Goal: Answer question/provide support: Share knowledge or assist other users

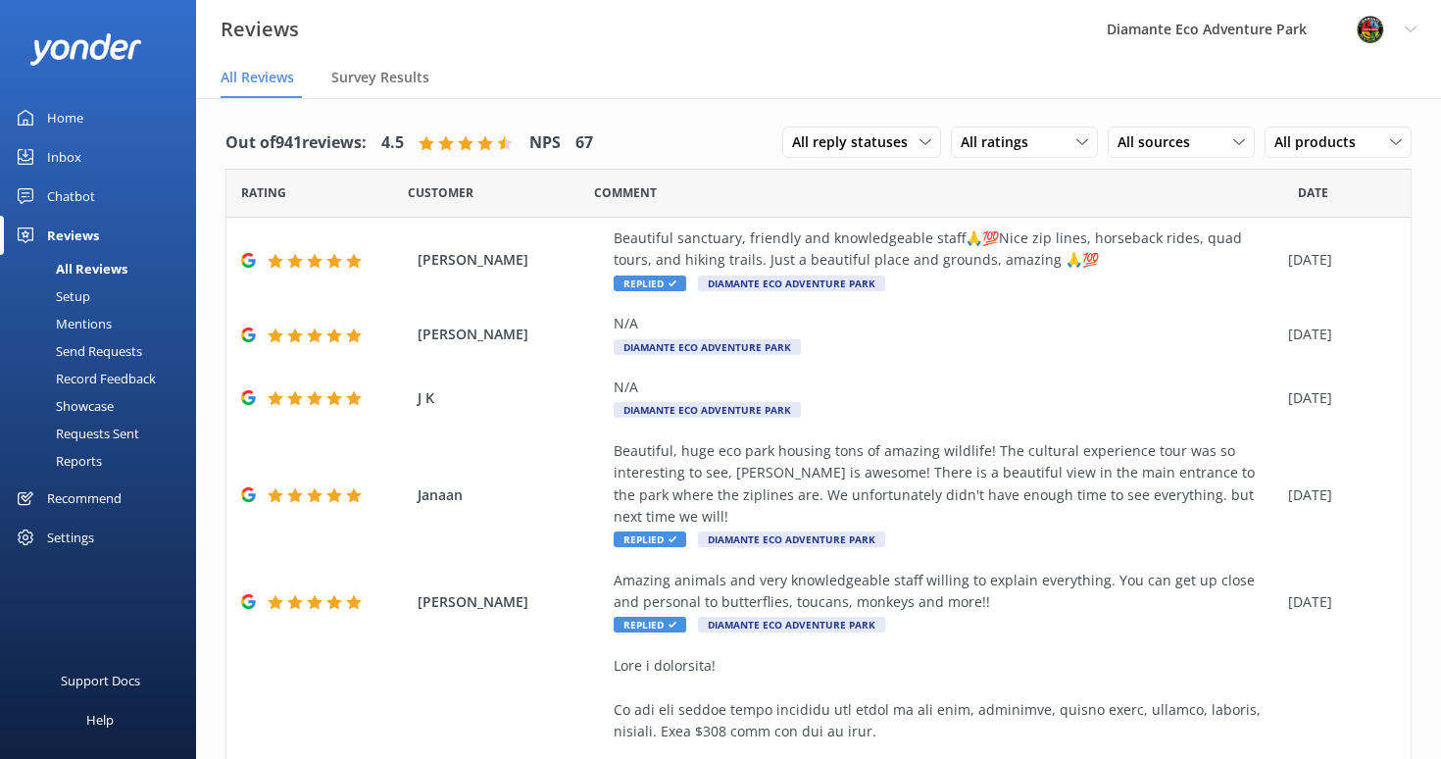
click at [70, 226] on div "Reviews" at bounding box center [73, 235] width 52 height 39
click at [53, 124] on div "Home" at bounding box center [65, 117] width 36 height 39
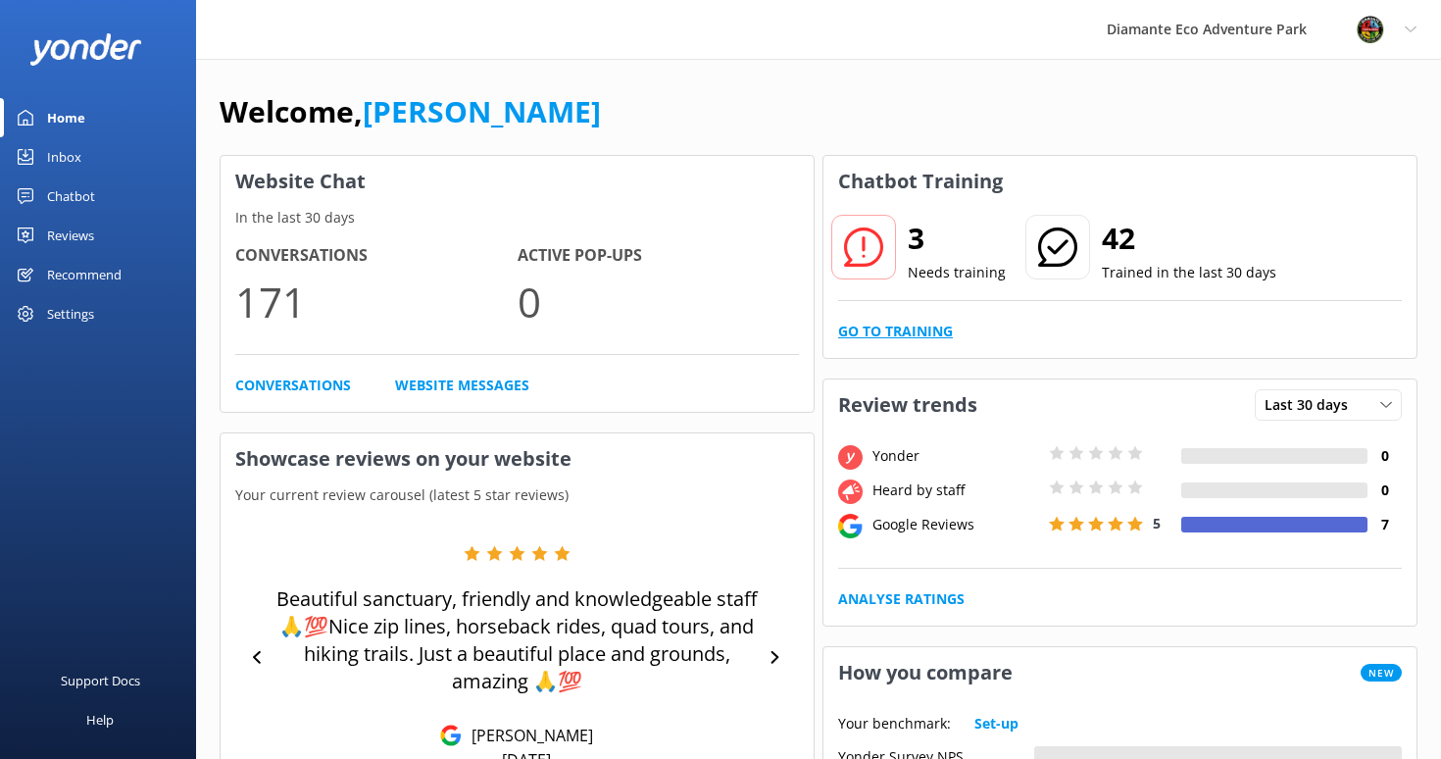
click at [882, 332] on link "Go to Training" at bounding box center [895, 332] width 115 height 22
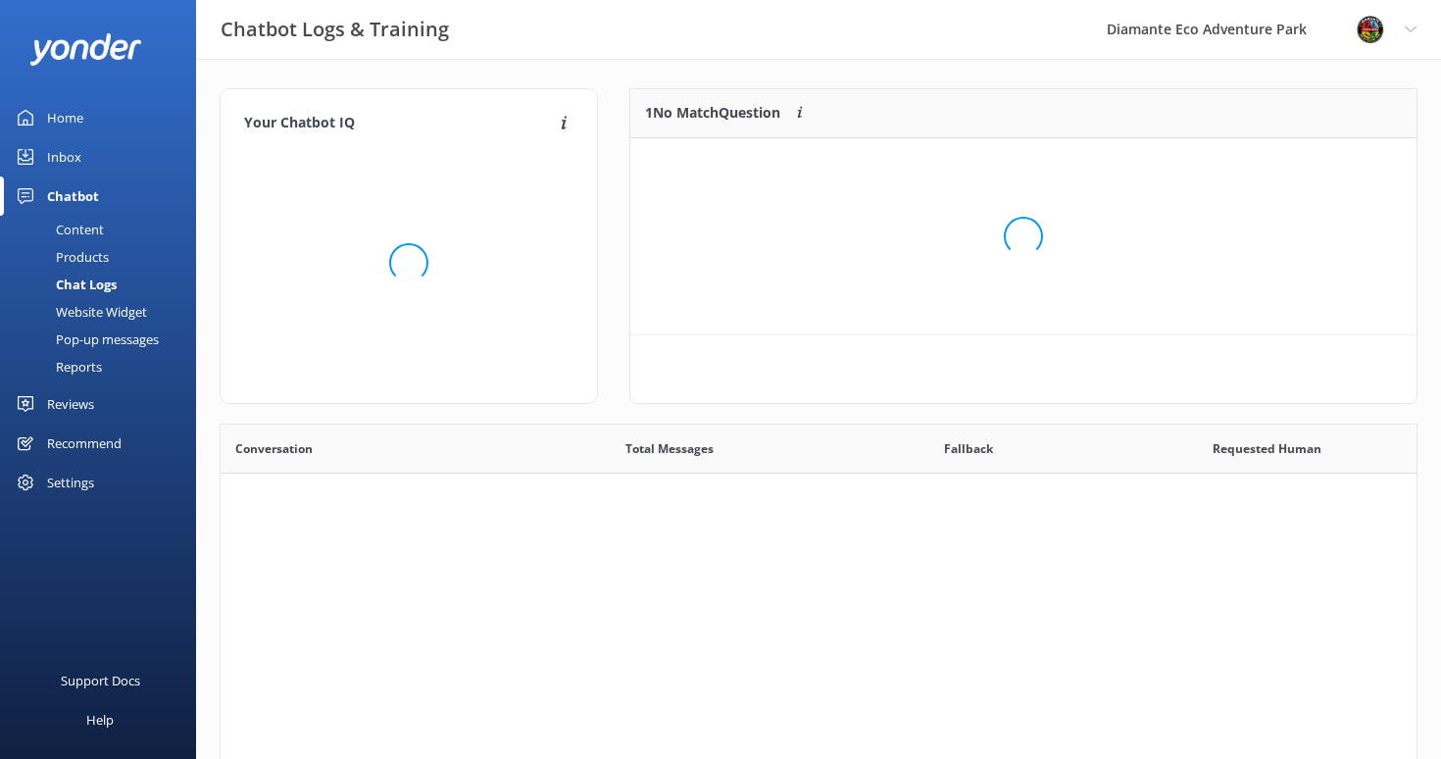
scroll to position [687, 1196]
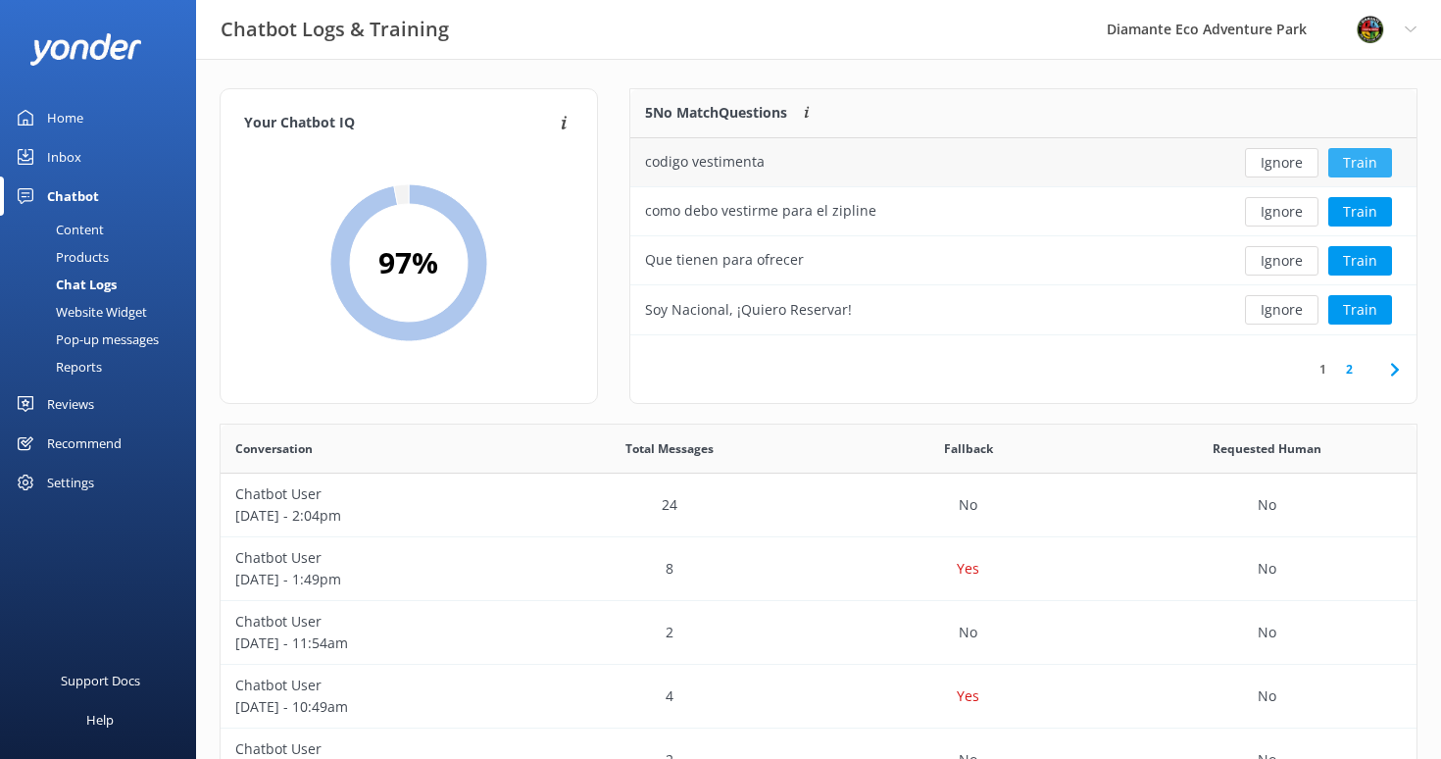
click at [1362, 163] on button "Train" at bounding box center [1360, 162] width 64 height 29
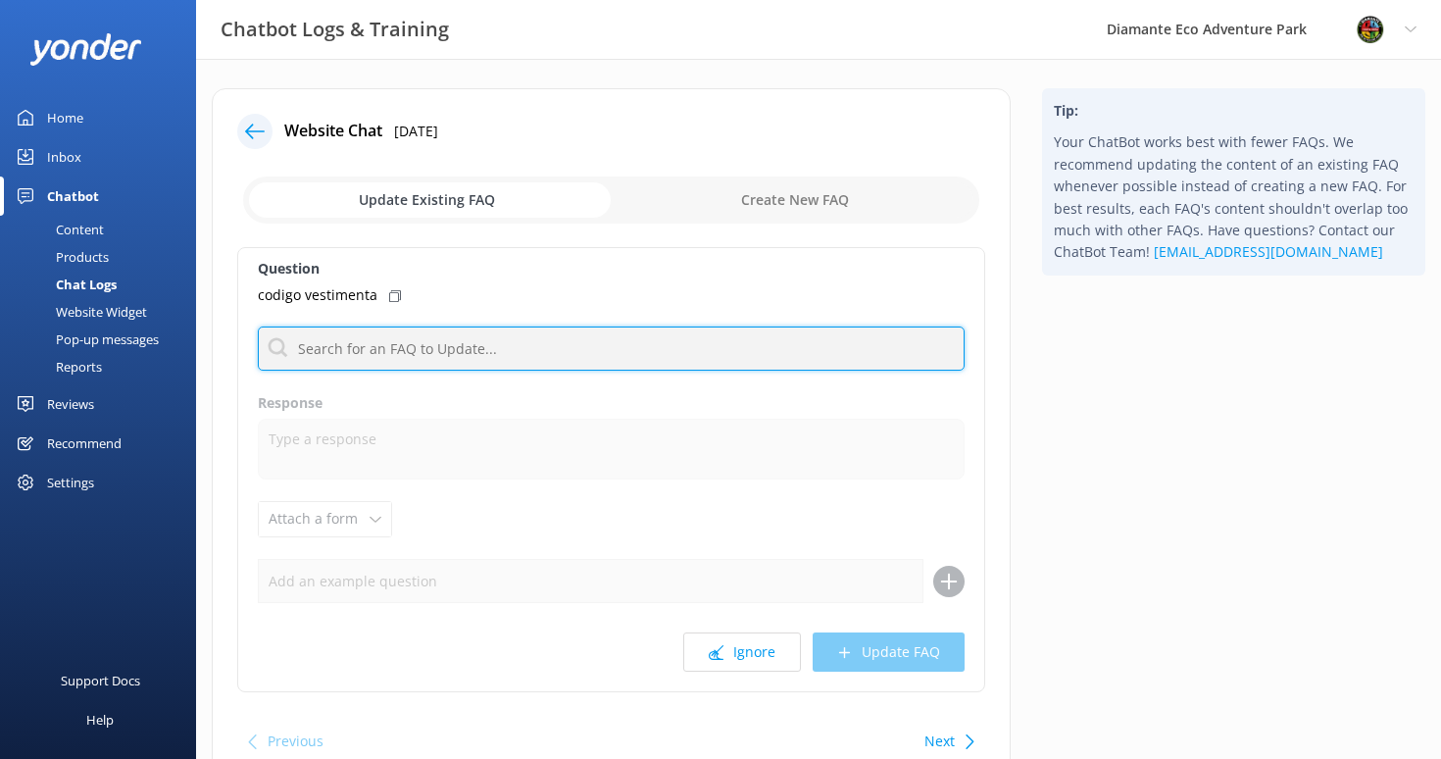
click at [350, 355] on input "text" at bounding box center [611, 348] width 707 height 44
type input "c"
type input "d"
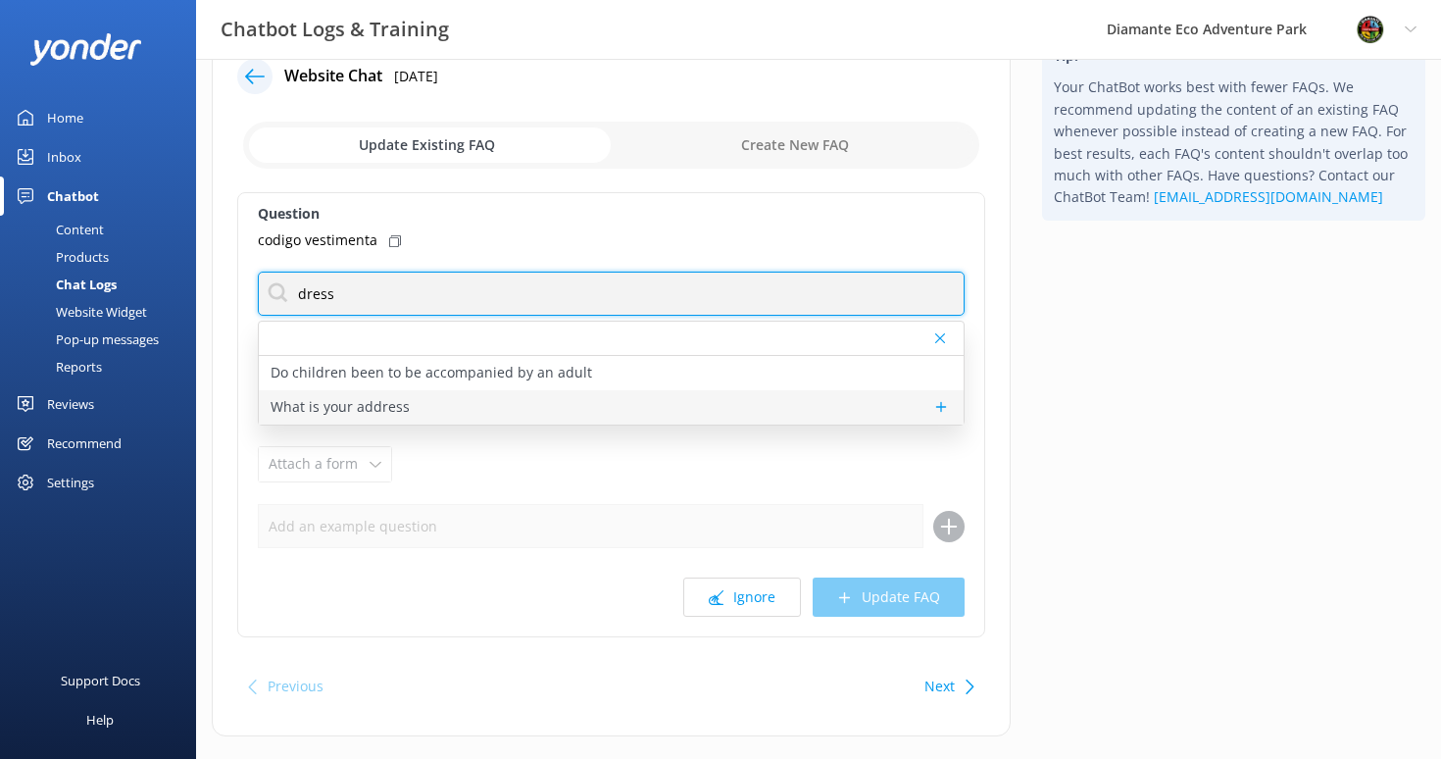
scroll to position [49, 0]
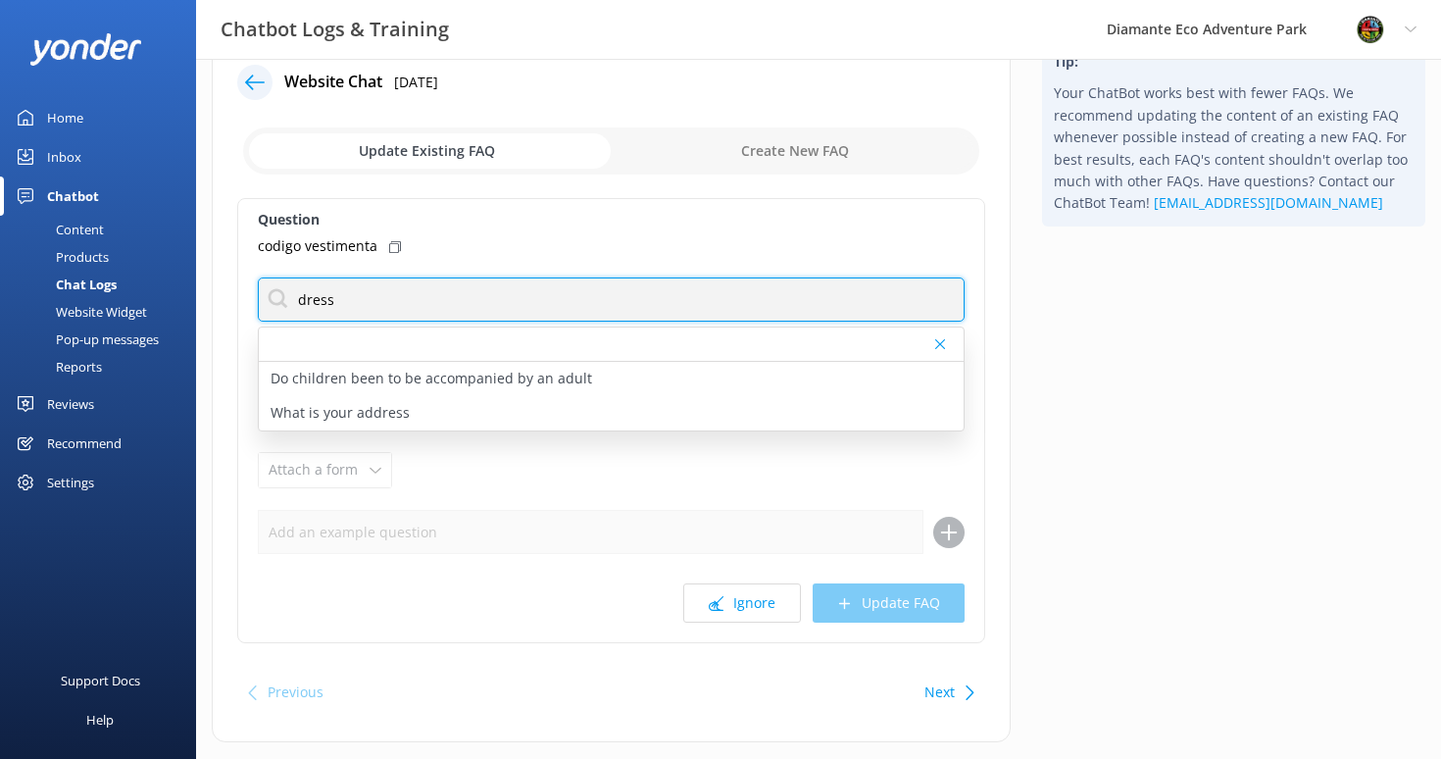
type input "dress"
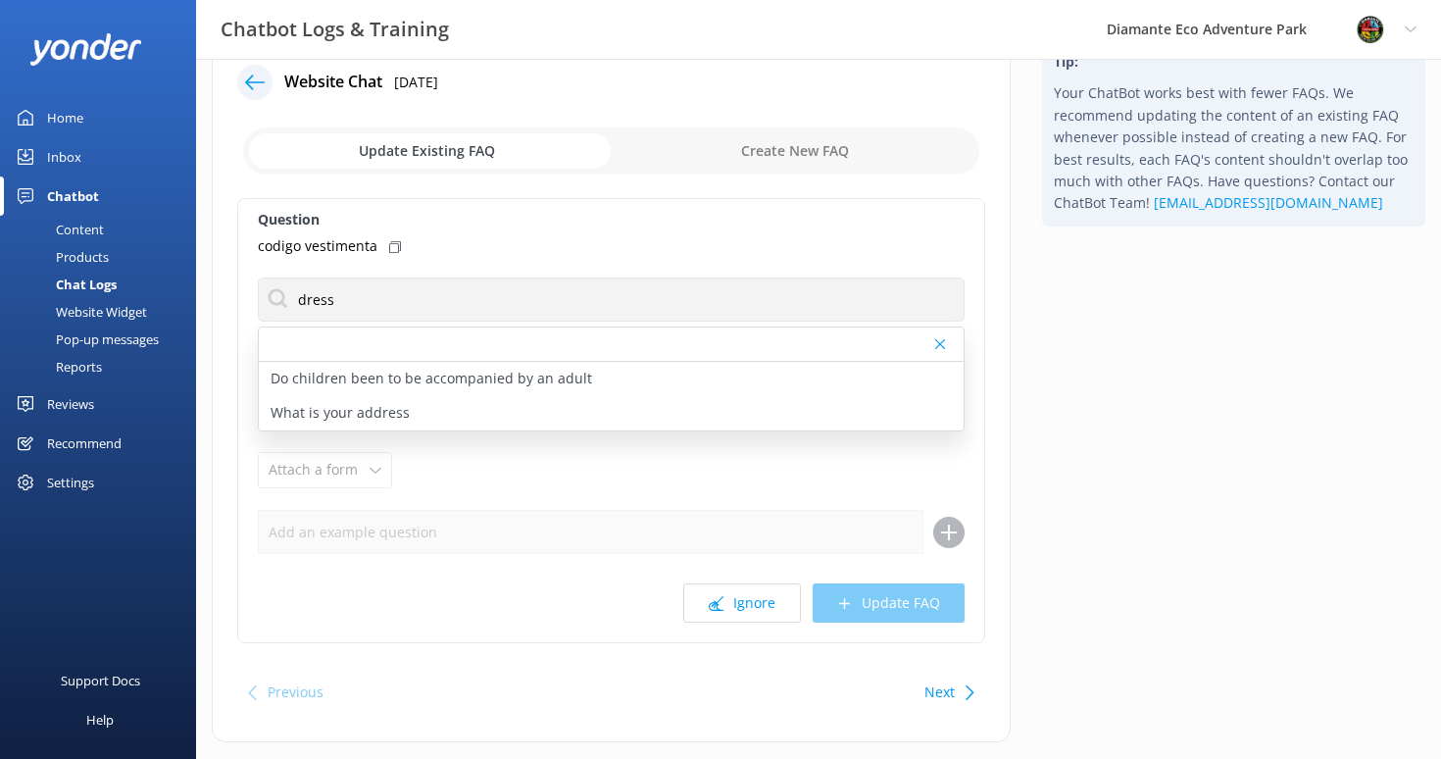
click at [939, 338] on icon at bounding box center [940, 344] width 10 height 12
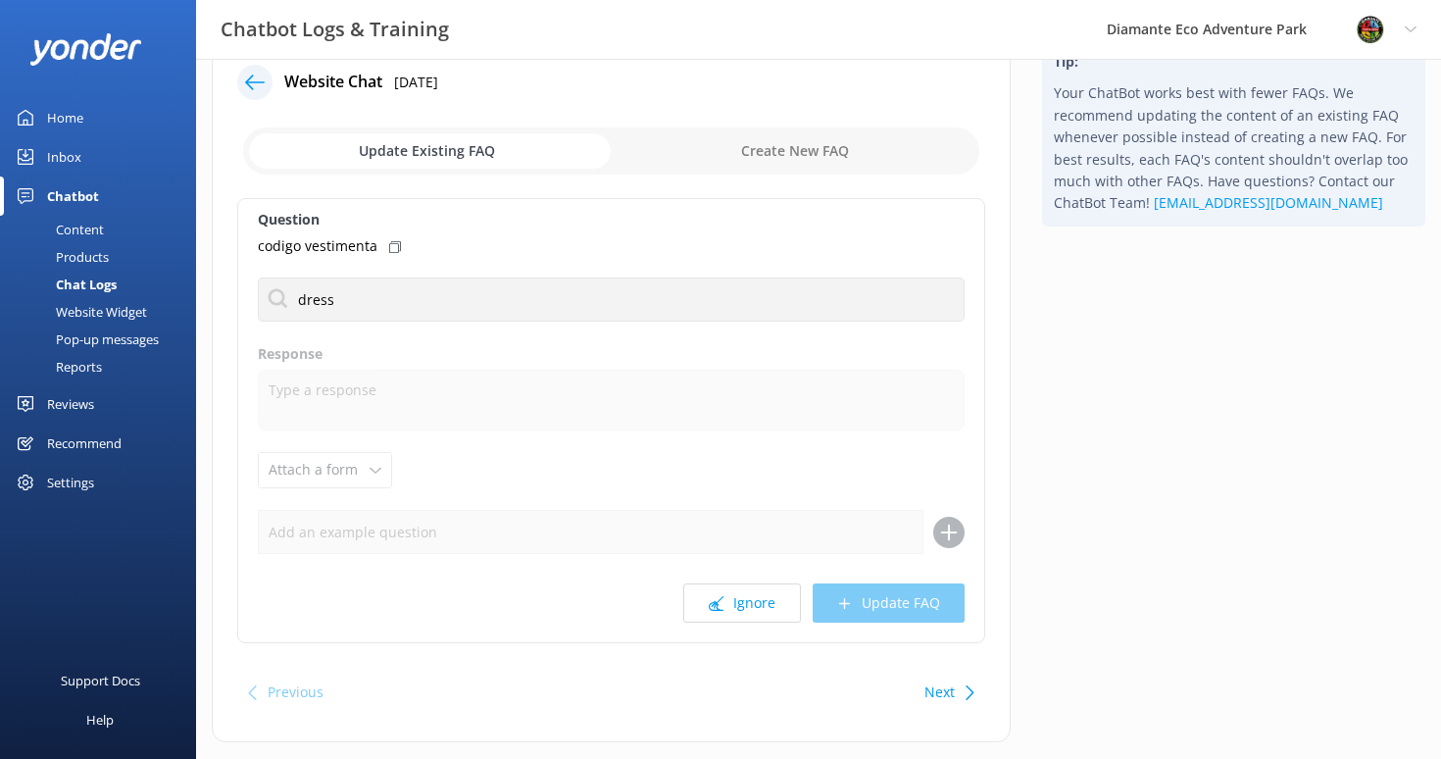
click at [60, 116] on div "Home" at bounding box center [65, 117] width 36 height 39
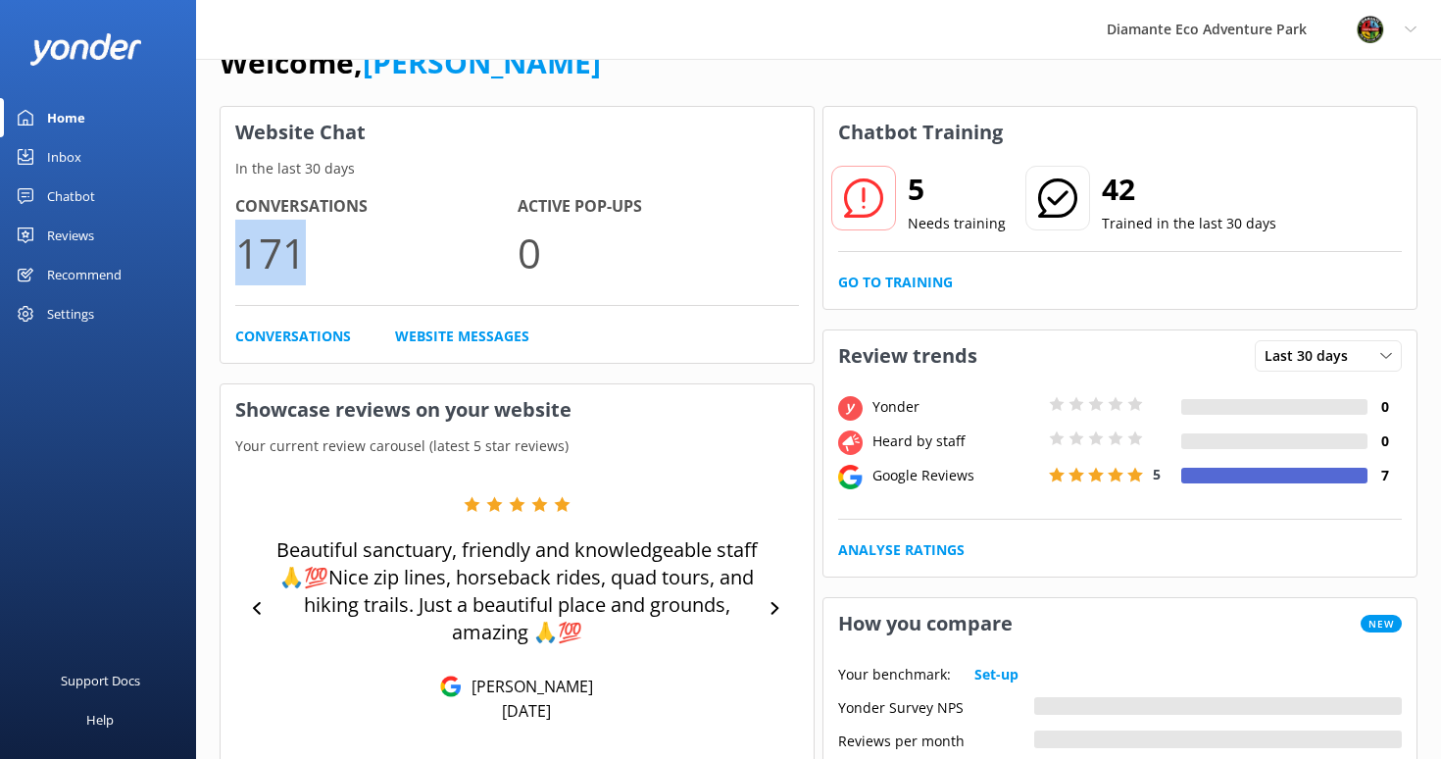
drag, startPoint x: 319, startPoint y: 251, endPoint x: 226, endPoint y: 248, distance: 92.2
click at [226, 248] on div "Conversations 171 Active Pop-ups 0 Conversations Website Messages" at bounding box center [517, 270] width 593 height 182
click at [80, 191] on div "Chatbot" at bounding box center [71, 195] width 48 height 39
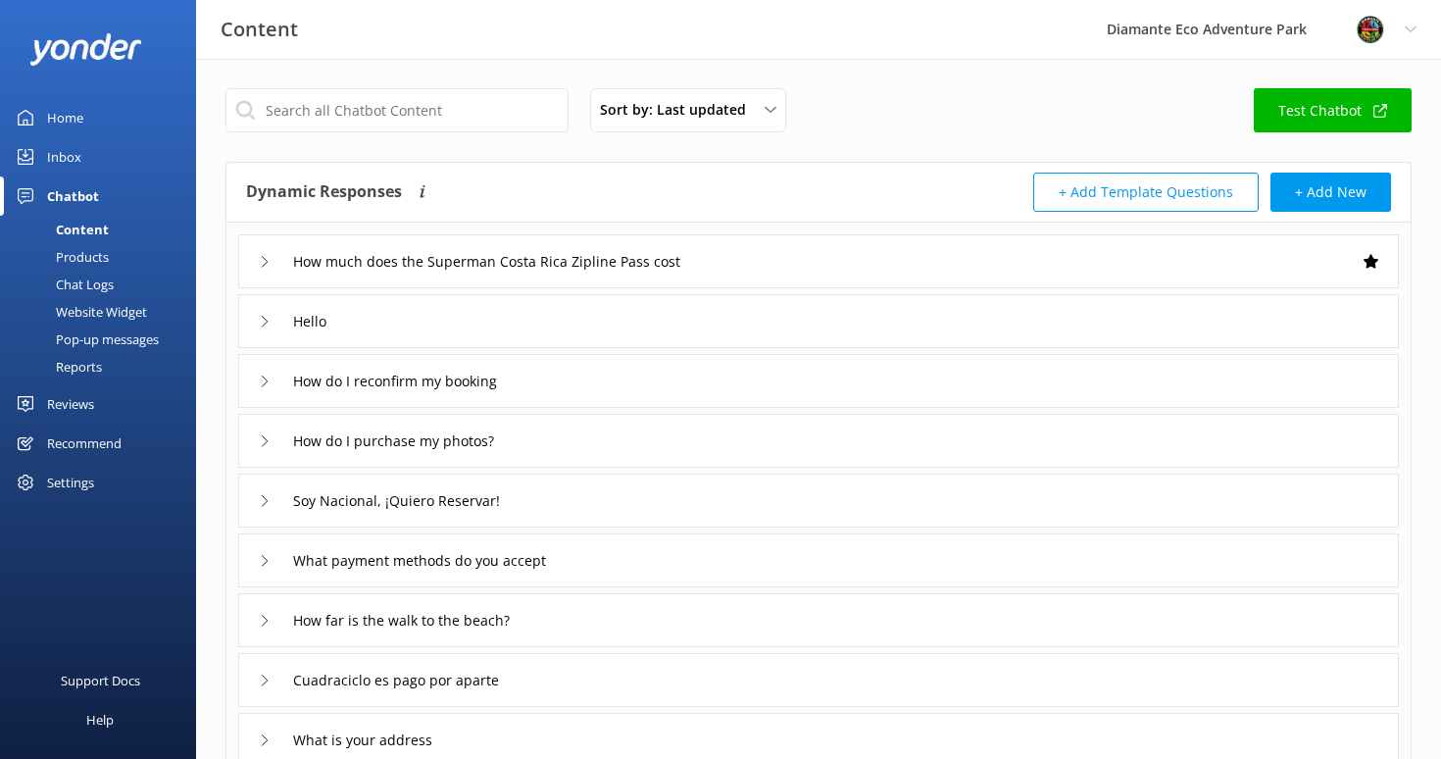
click at [75, 363] on div "Reports" at bounding box center [57, 366] width 90 height 27
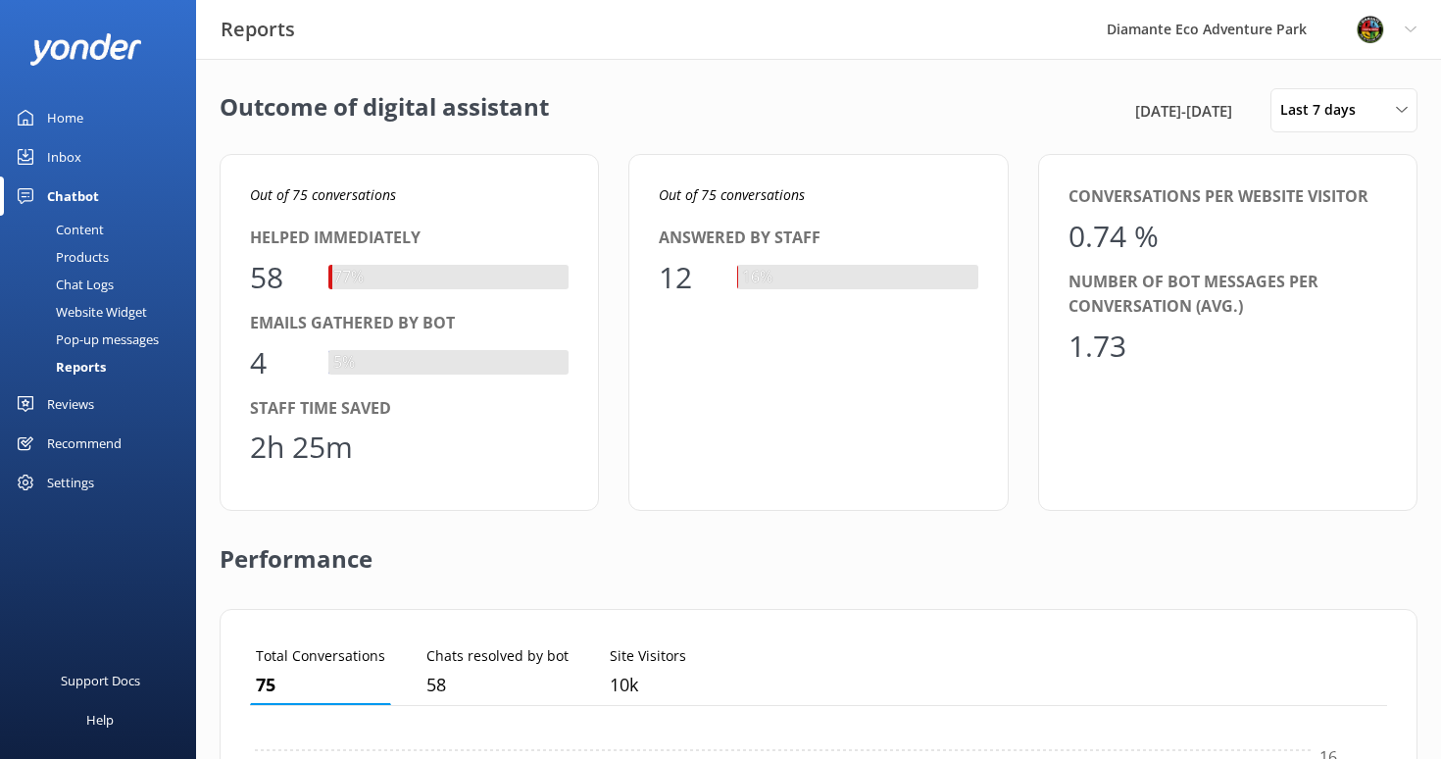
scroll to position [197, 1137]
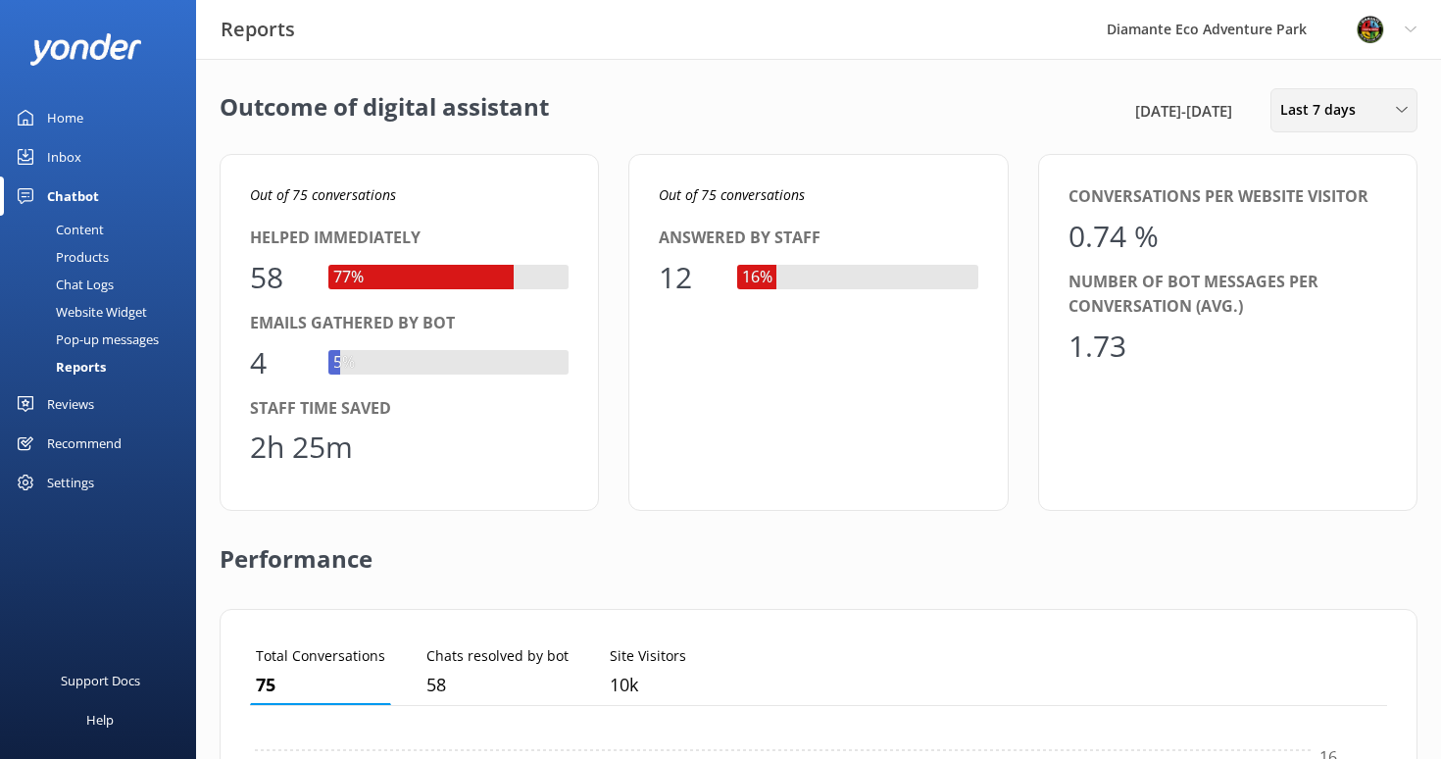
click at [1331, 110] on span "Last 7 days" at bounding box center [1323, 110] width 87 height 22
click at [1357, 203] on link "Last 30 days" at bounding box center [1359, 195] width 175 height 39
drag, startPoint x: 690, startPoint y: 287, endPoint x: 657, endPoint y: 286, distance: 33.3
click at [657, 286] on div "Out of 171 conversations Answered by staff 23 13%" at bounding box center [817, 332] width 379 height 357
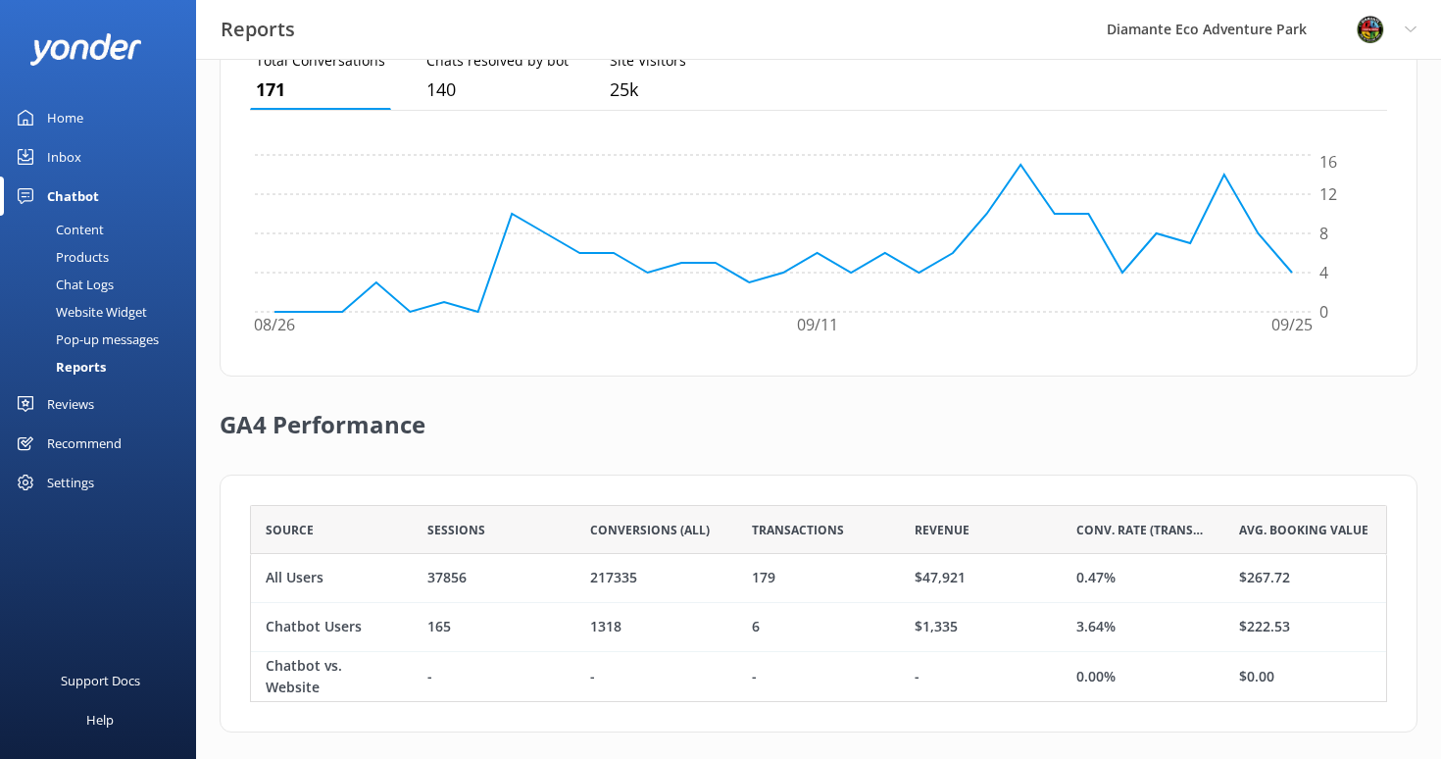
scroll to position [608, 0]
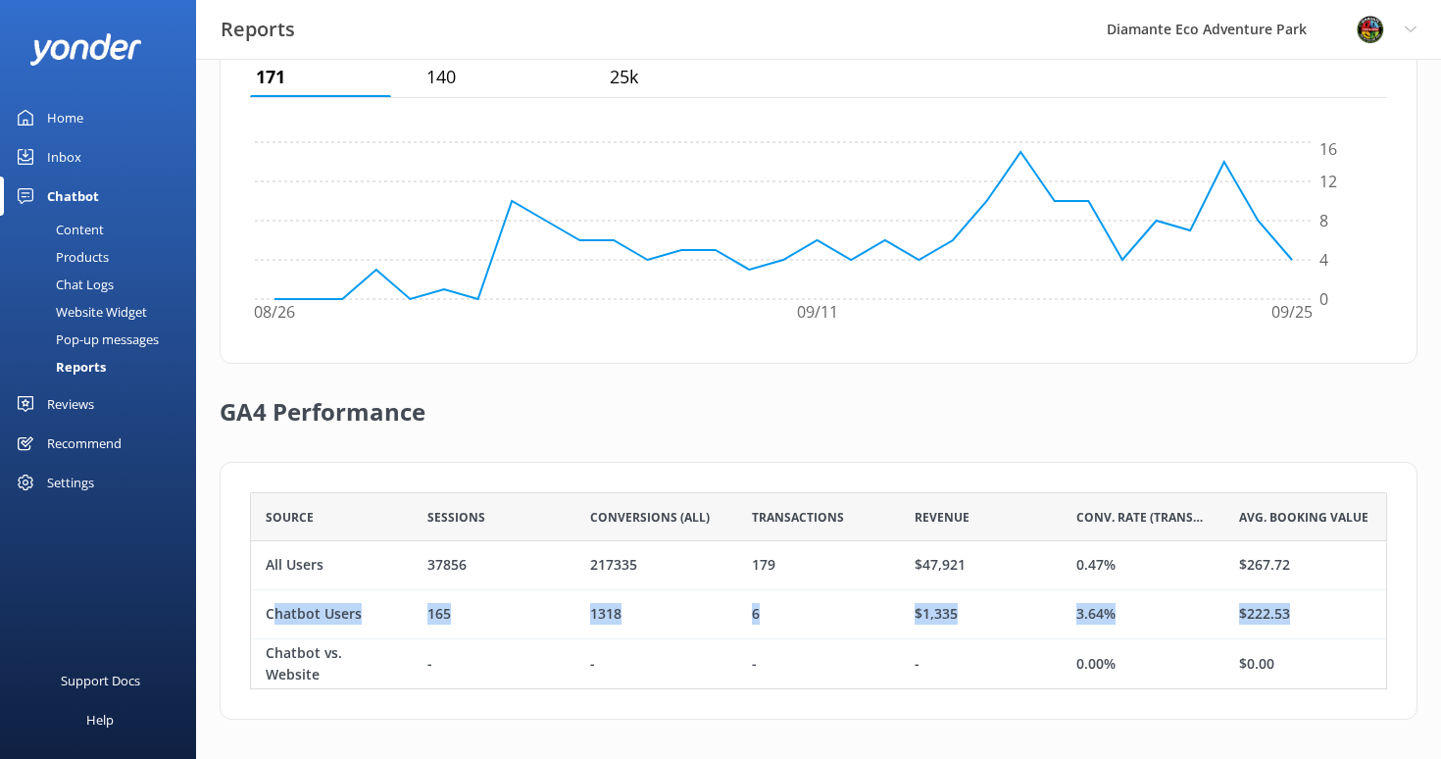
drag, startPoint x: 271, startPoint y: 610, endPoint x: 1316, endPoint y: 605, distance: 1045.1
click at [1316, 605] on div "Chatbot Users 165 1318 6 $1,335 3.64% $222.53" at bounding box center [818, 614] width 1137 height 49
click at [79, 223] on div "Content" at bounding box center [58, 229] width 92 height 27
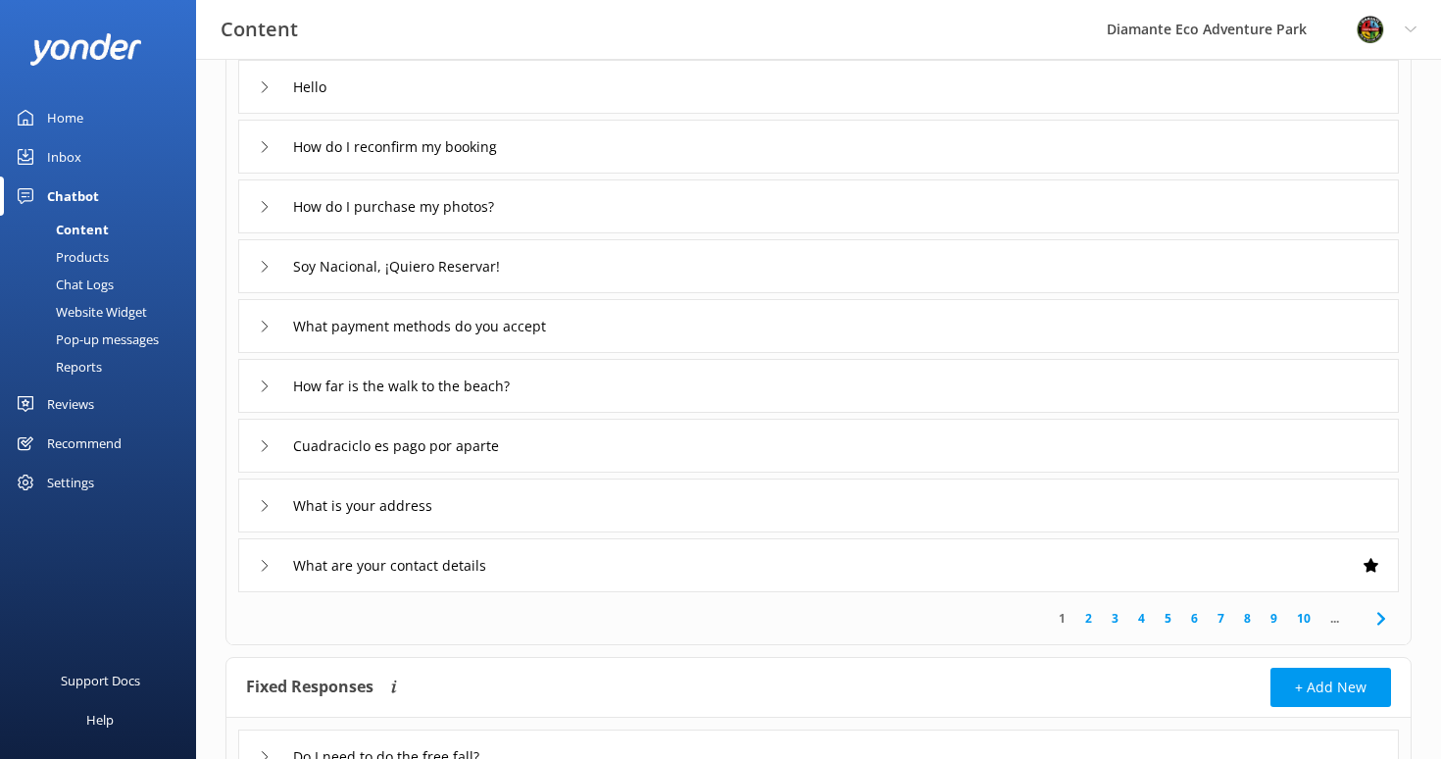
scroll to position [229, 0]
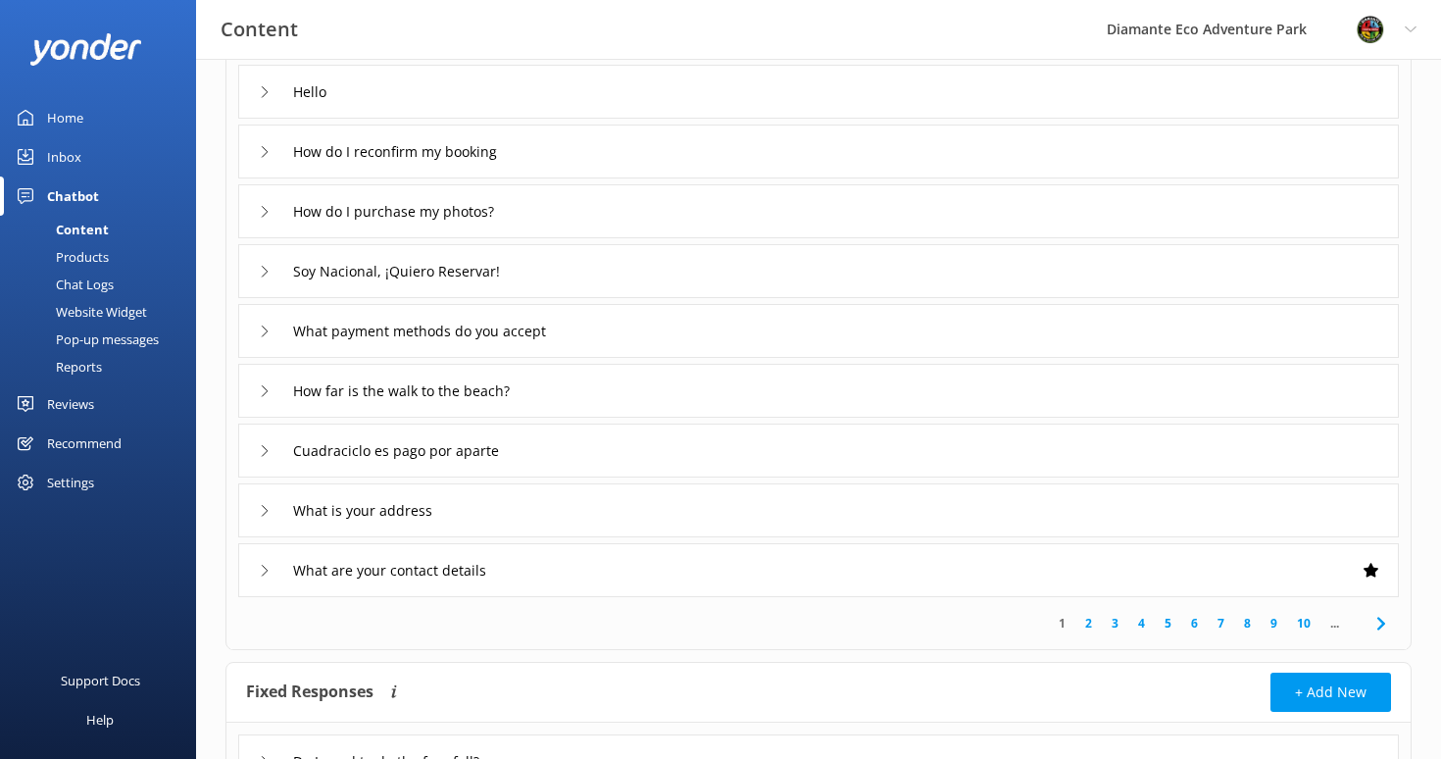
click at [46, 160] on link "Inbox" at bounding box center [98, 156] width 196 height 39
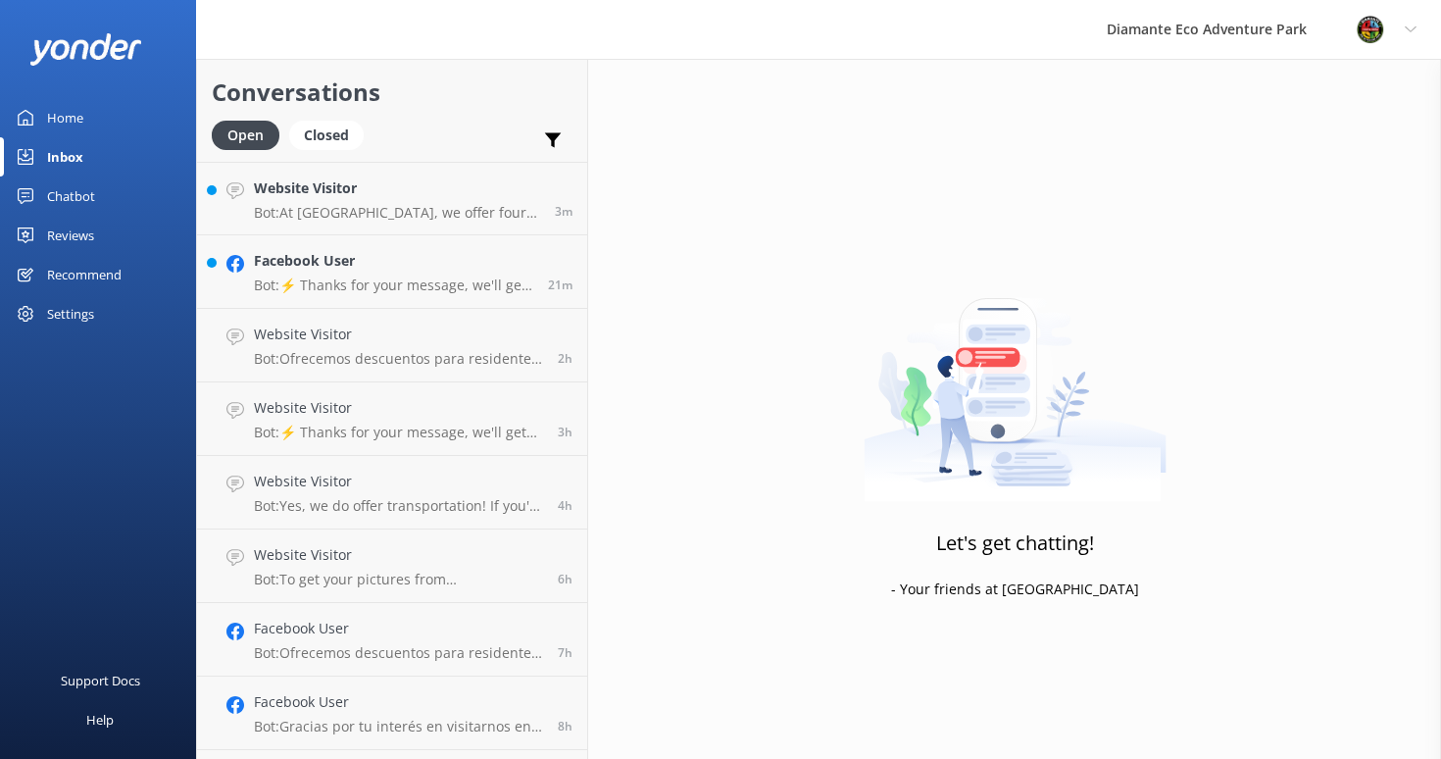
click at [77, 226] on div "Reviews" at bounding box center [70, 235] width 47 height 39
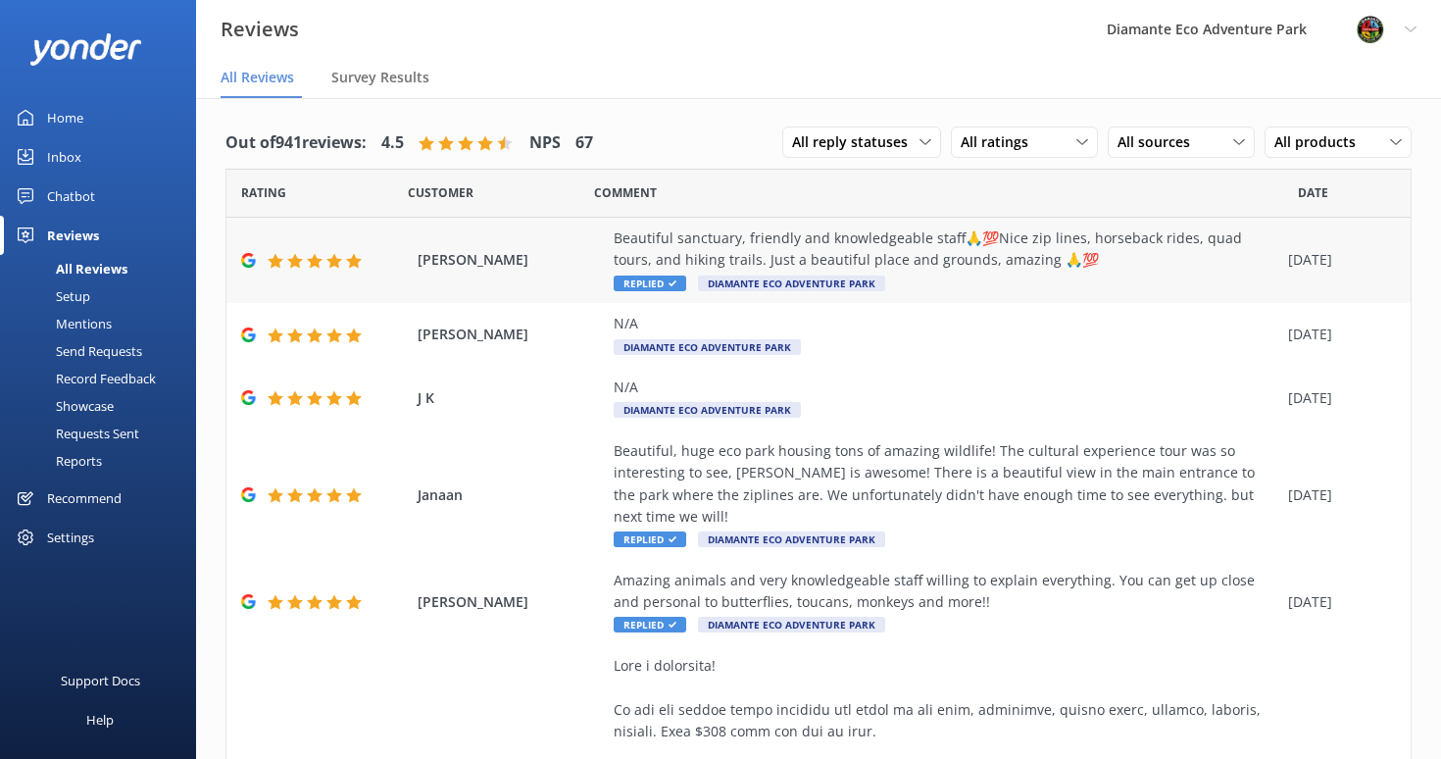
click at [645, 245] on div "Beautiful sanctuary, friendly and knowledgeable staff🙏💯Nice zip lines, horsebac…" at bounding box center [946, 249] width 665 height 44
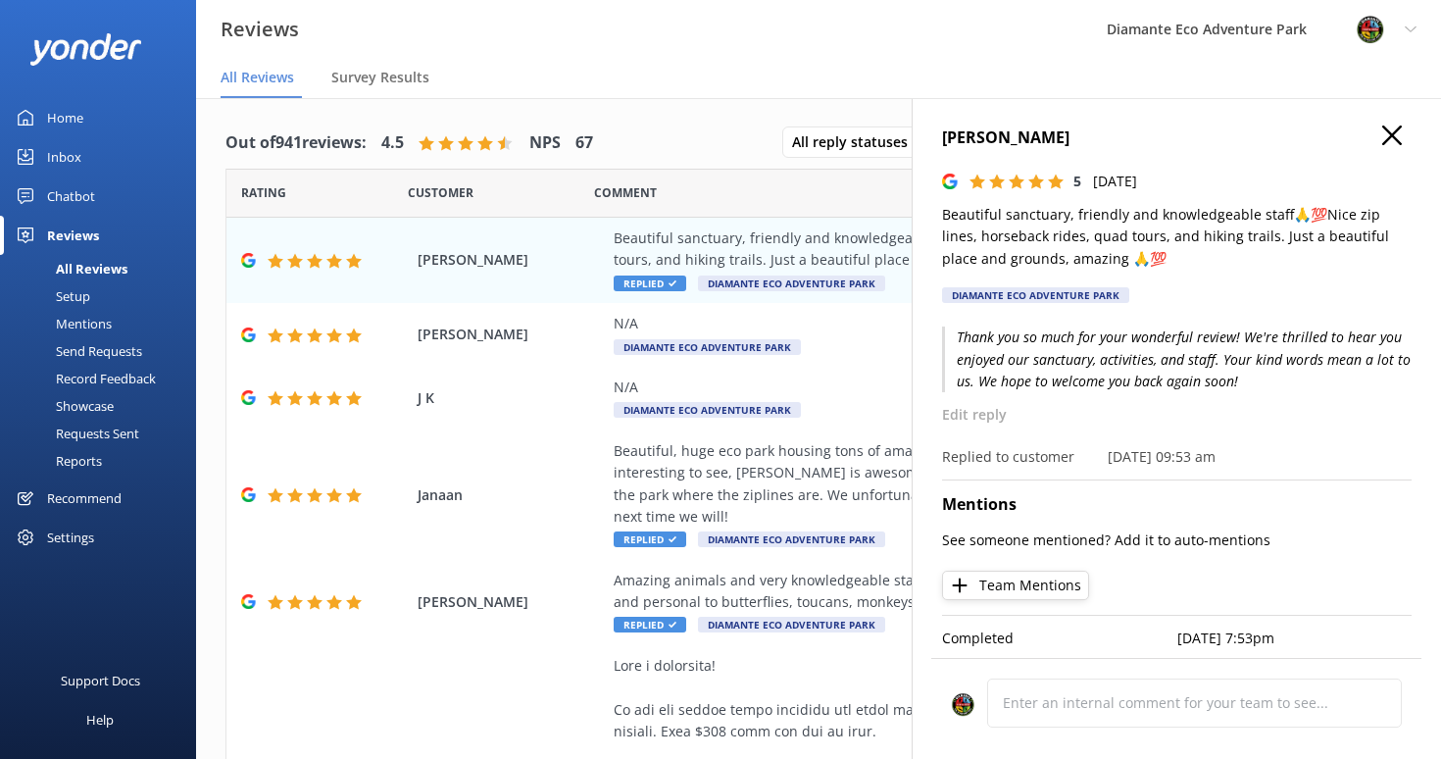
scroll to position [39, 0]
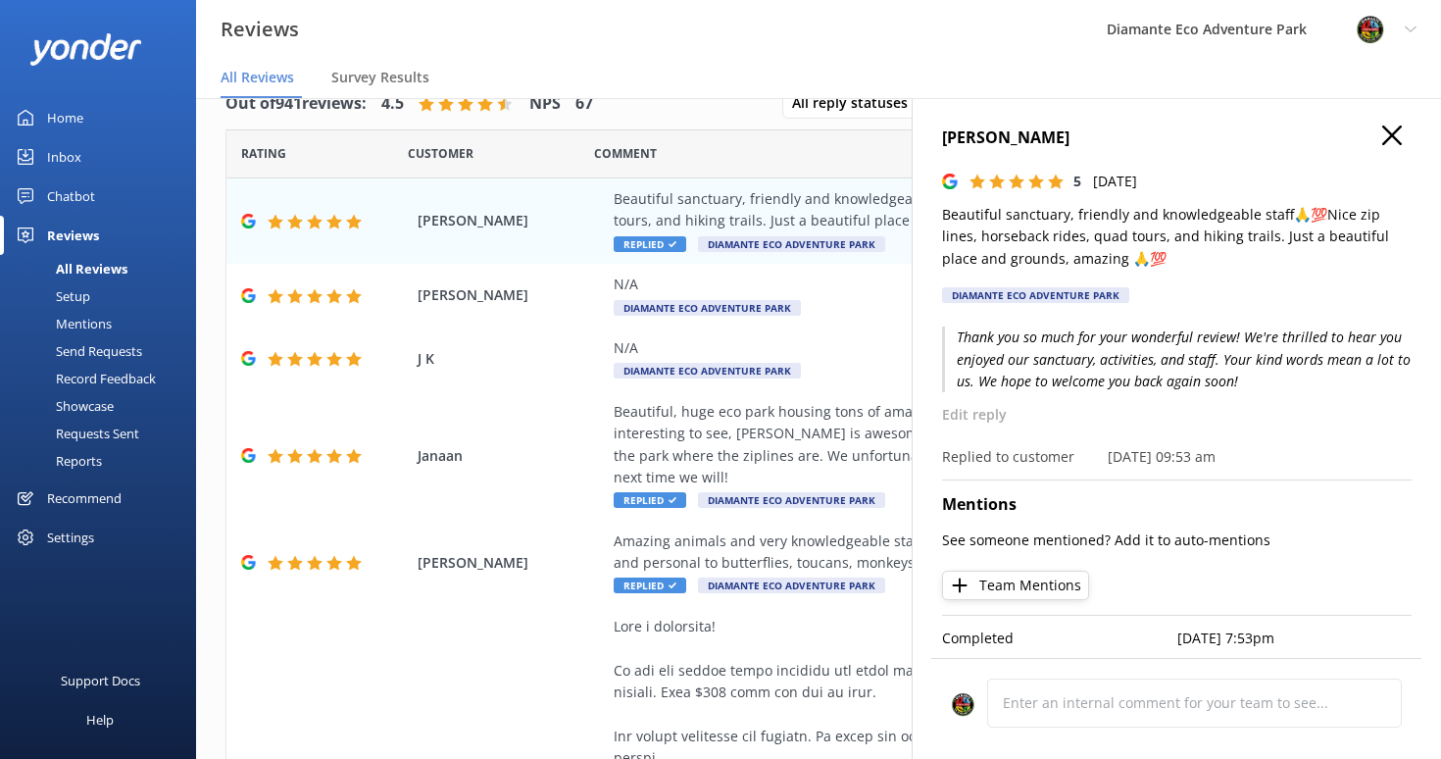
click at [1388, 134] on icon "button" at bounding box center [1392, 135] width 20 height 20
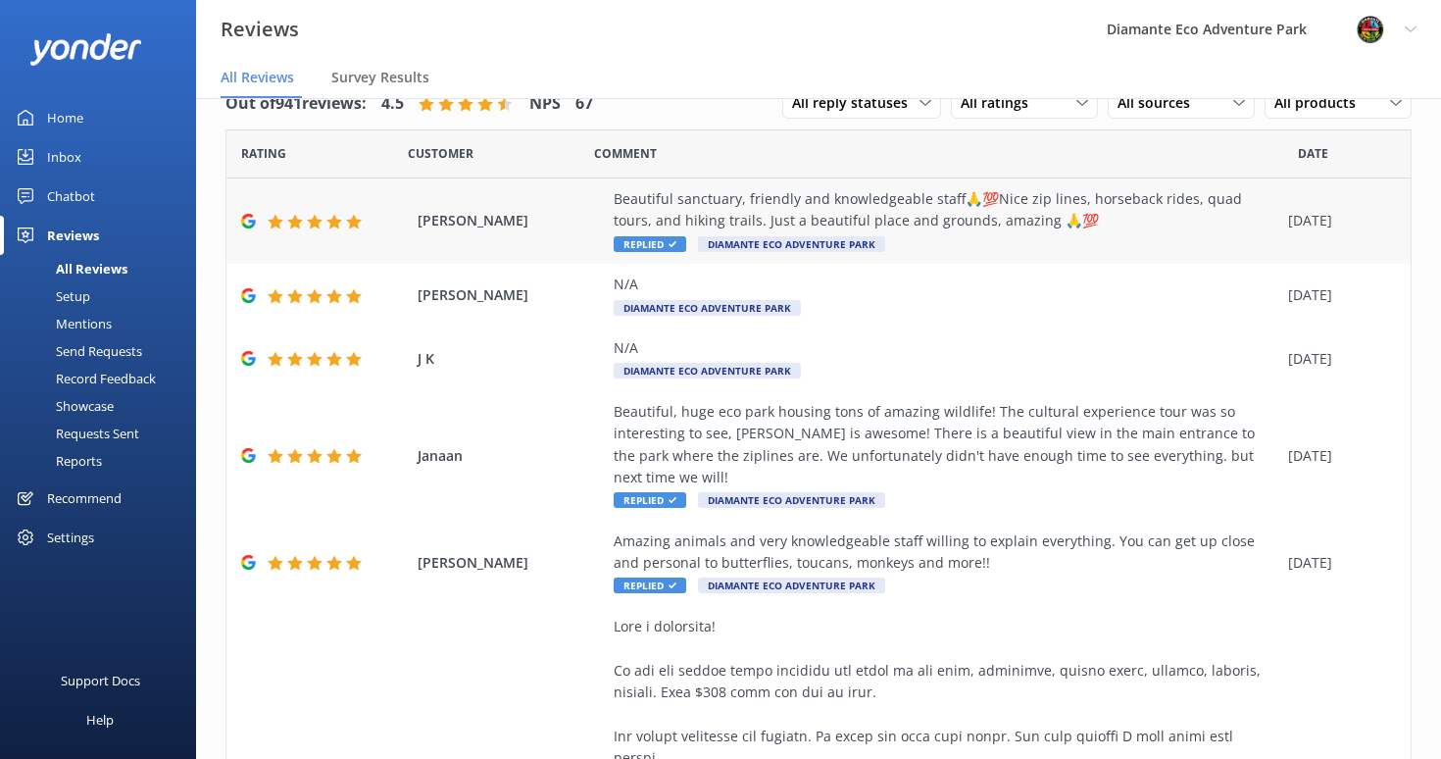
scroll to position [0, 0]
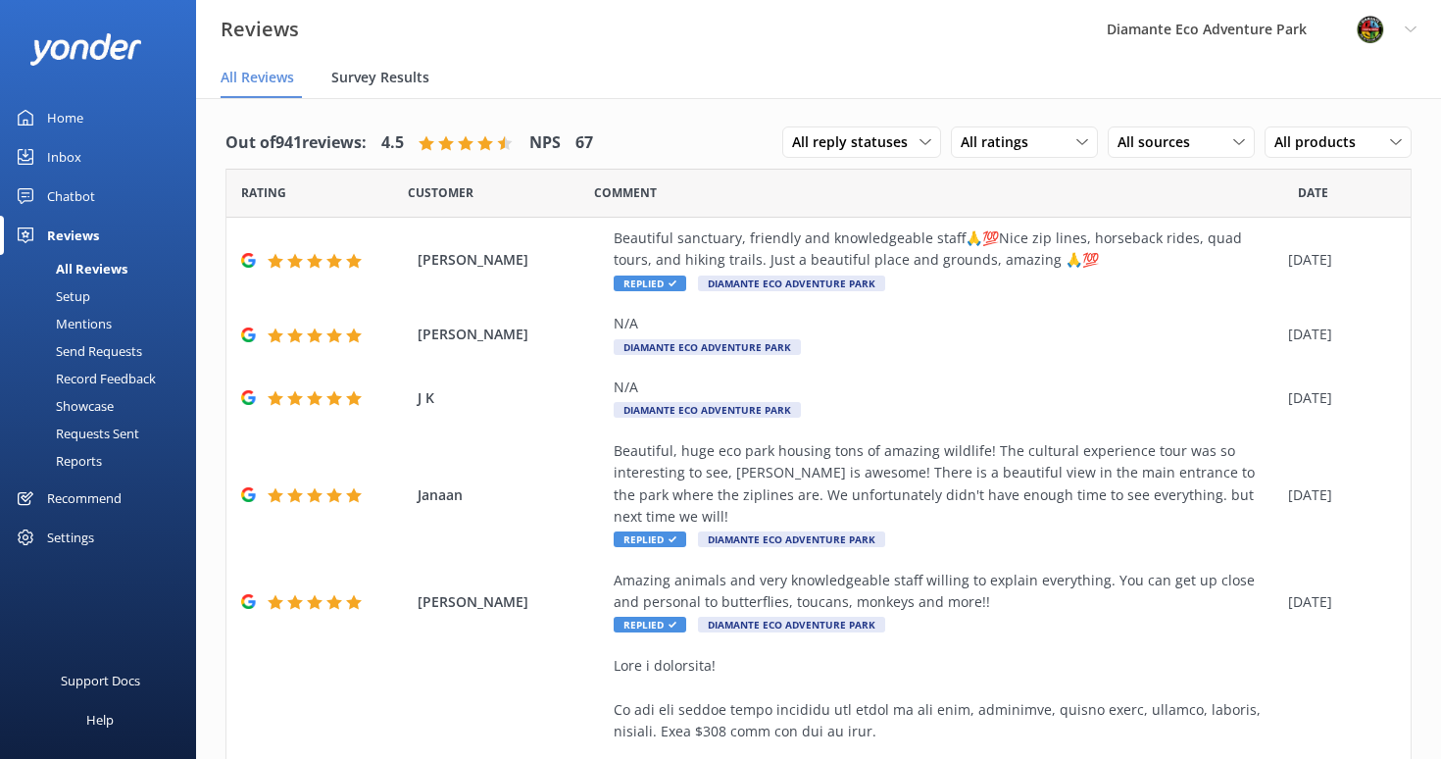
click at [384, 70] on span "Survey Results" at bounding box center [380, 78] width 98 height 20
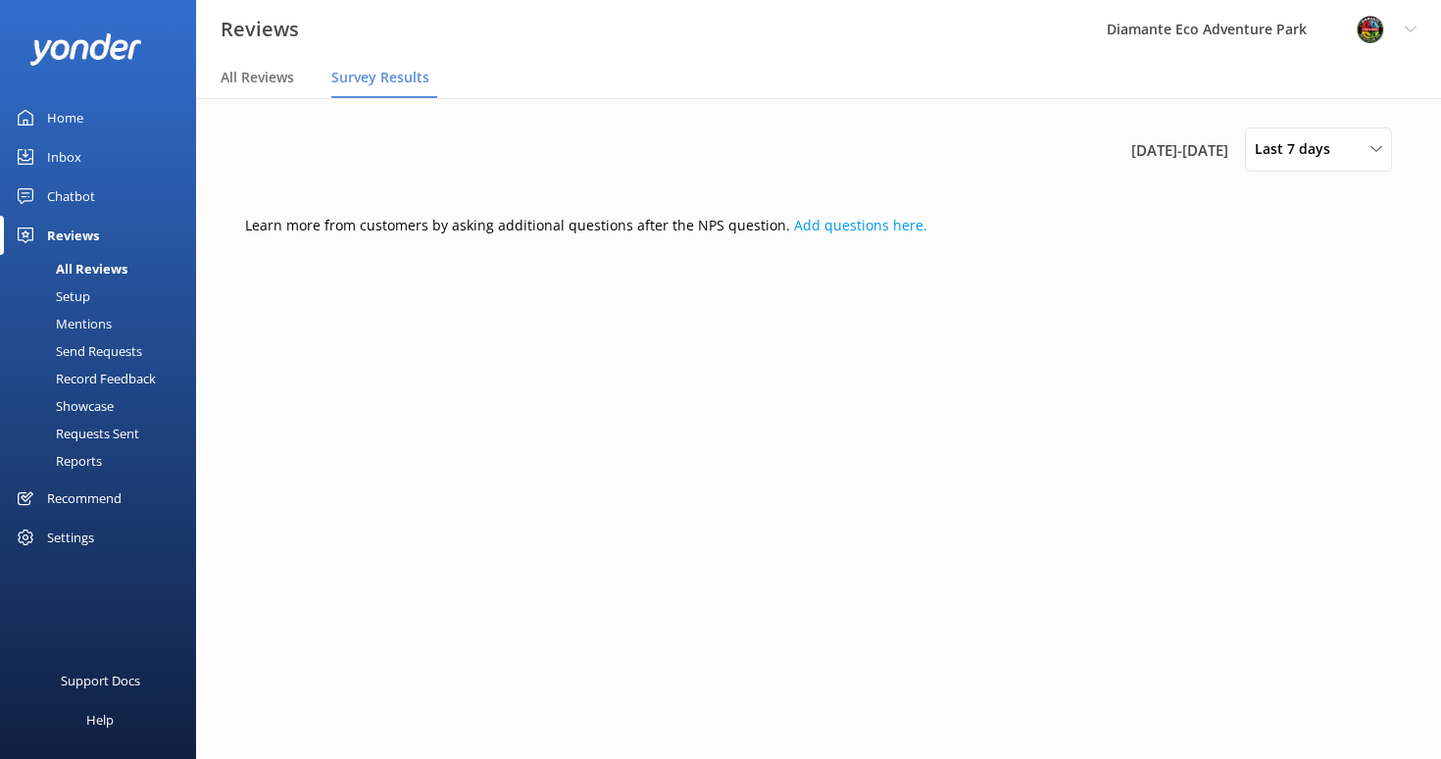
click at [64, 235] on div "Reviews" at bounding box center [73, 235] width 52 height 39
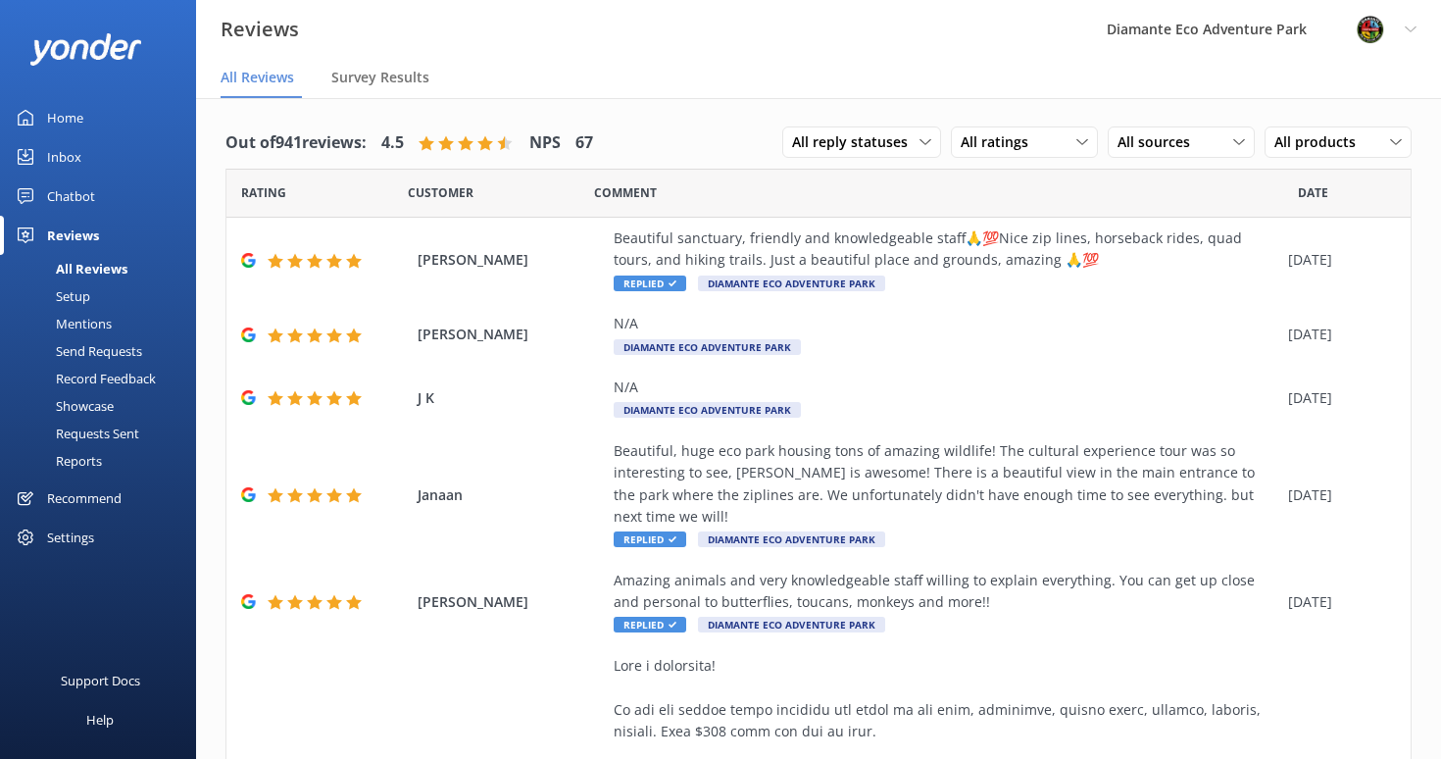
click at [75, 131] on div "Home" at bounding box center [65, 117] width 36 height 39
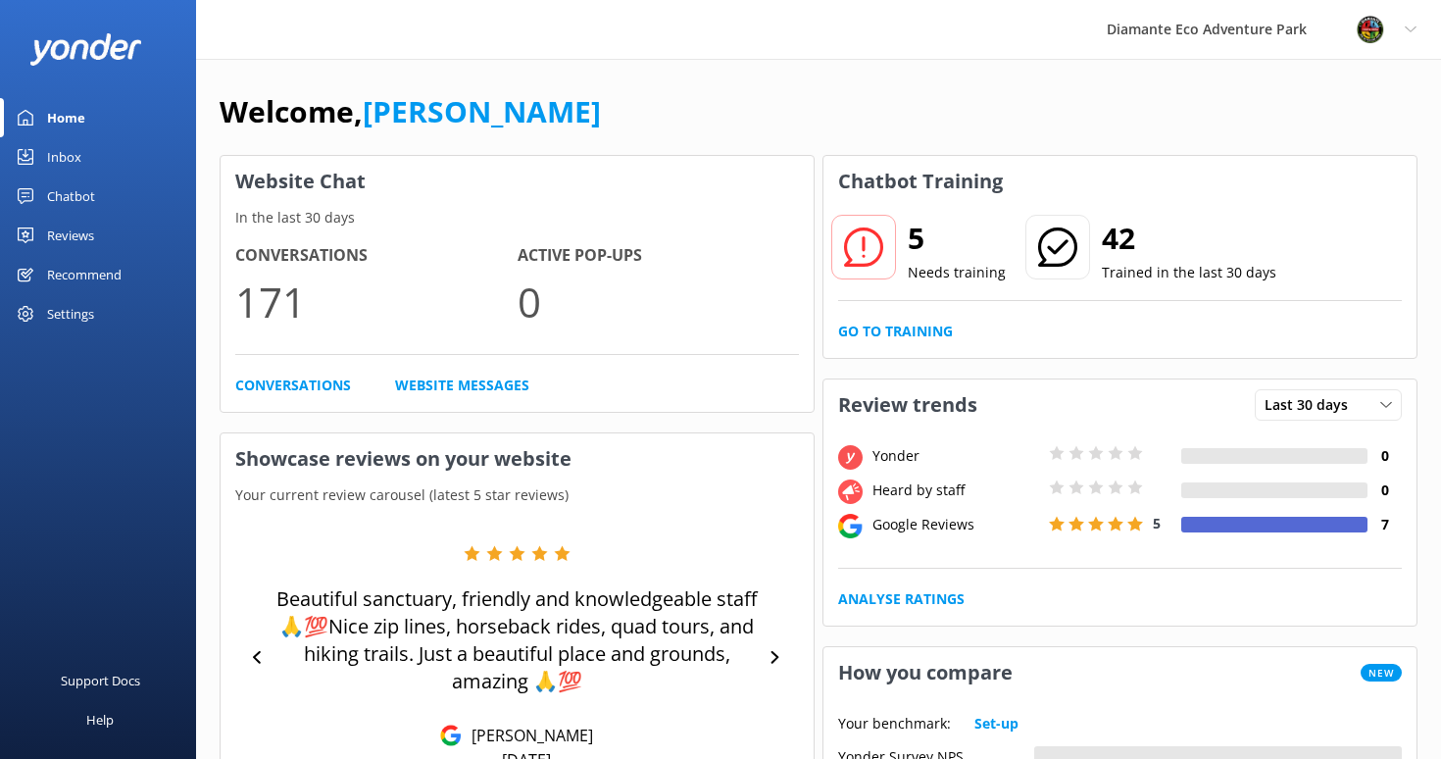
click at [73, 196] on div "Chatbot" at bounding box center [71, 195] width 48 height 39
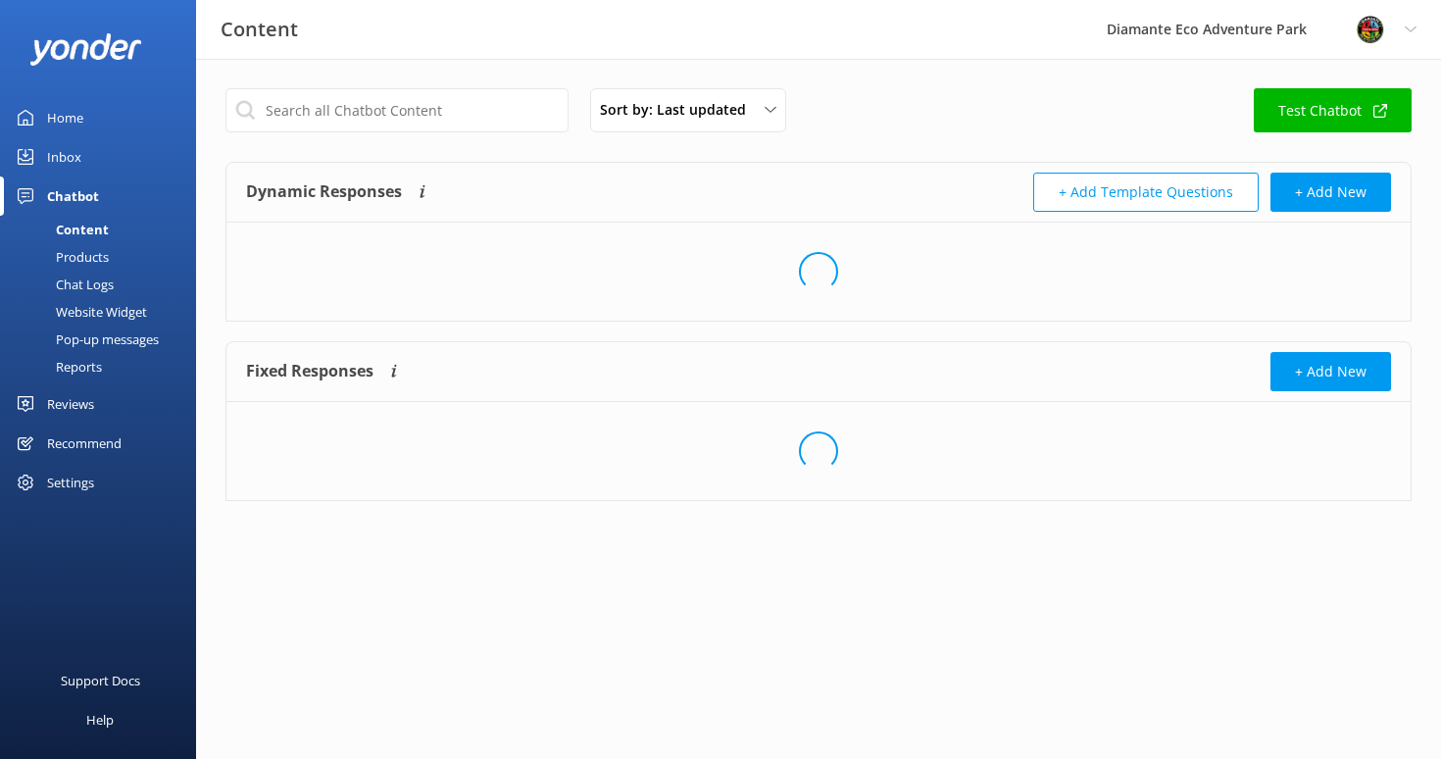
click at [89, 227] on div "Content" at bounding box center [60, 229] width 97 height 27
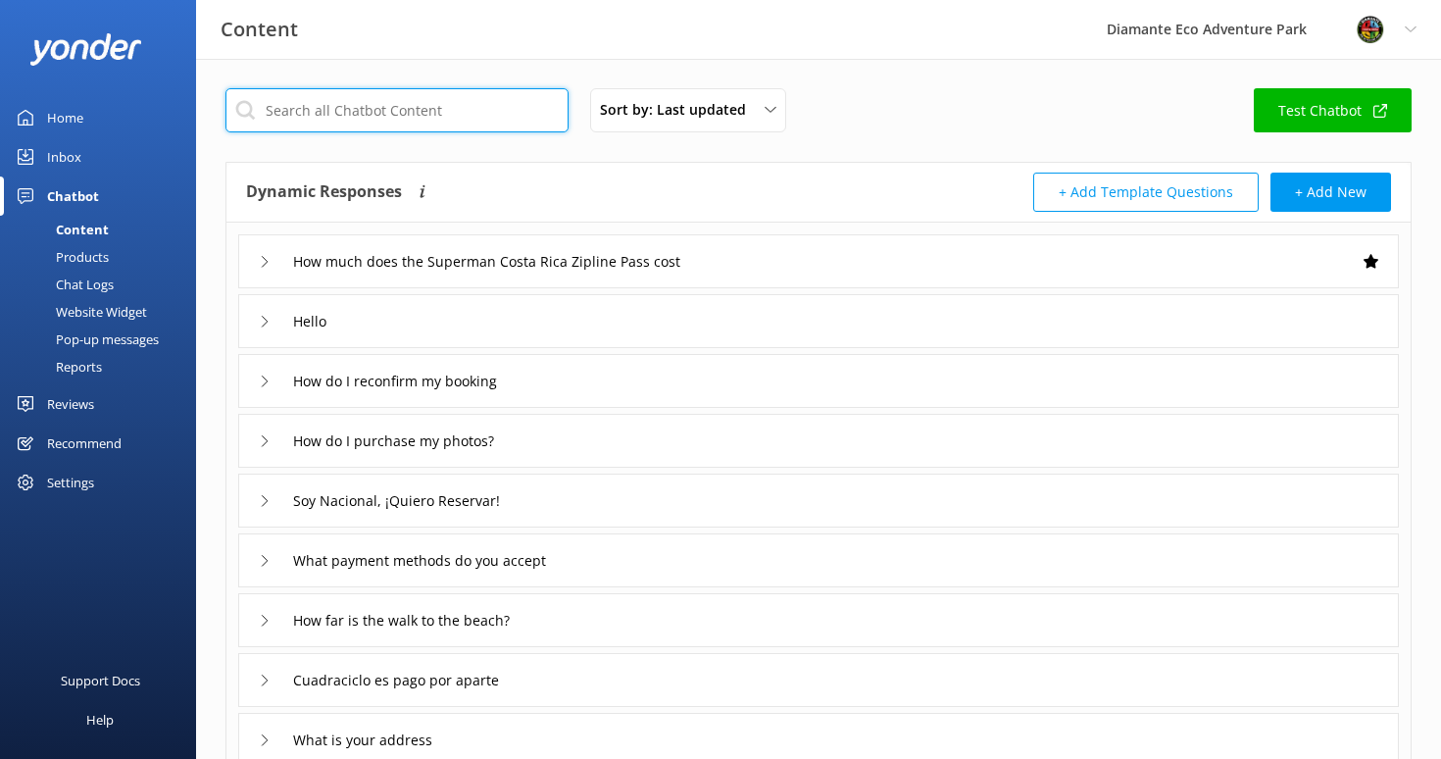
click at [312, 98] on input "text" at bounding box center [396, 110] width 343 height 44
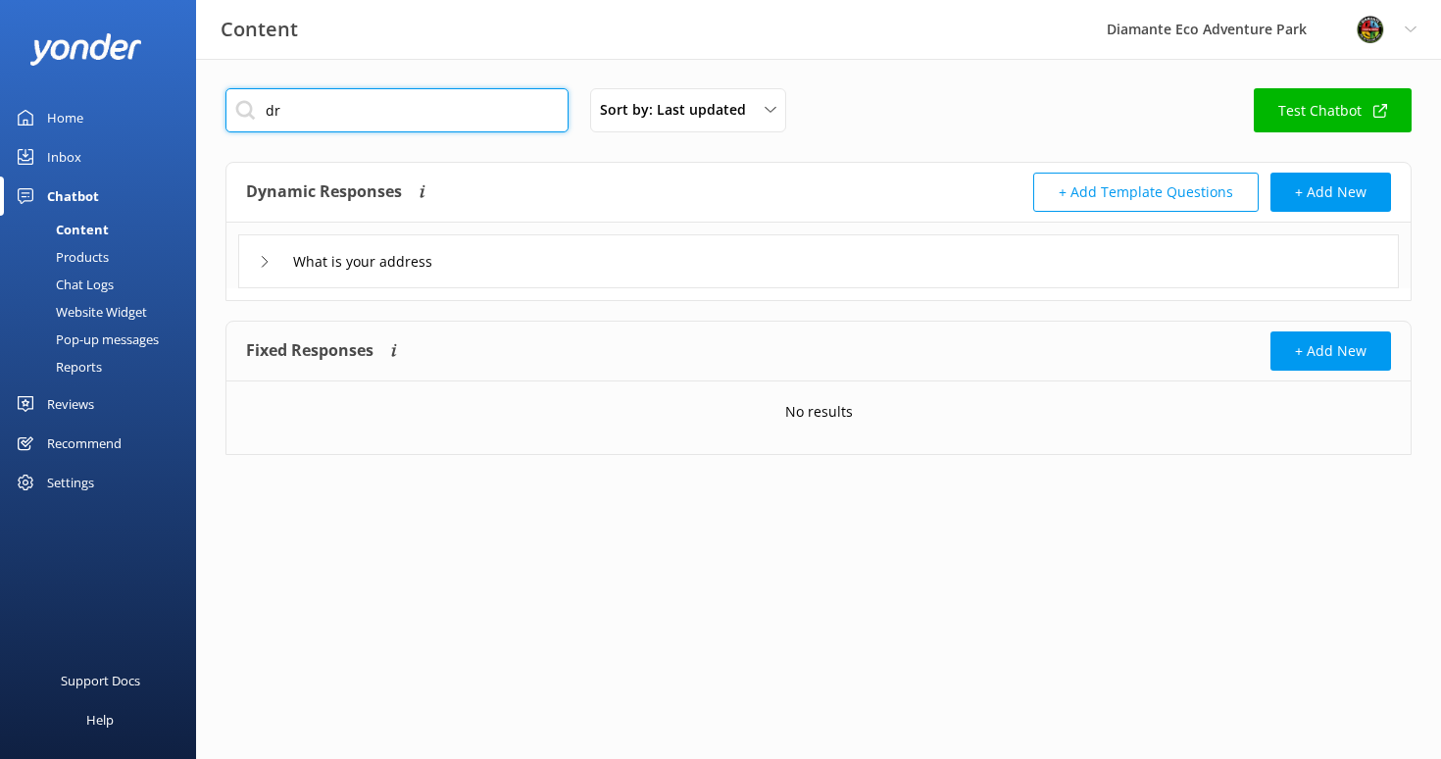
type input "d"
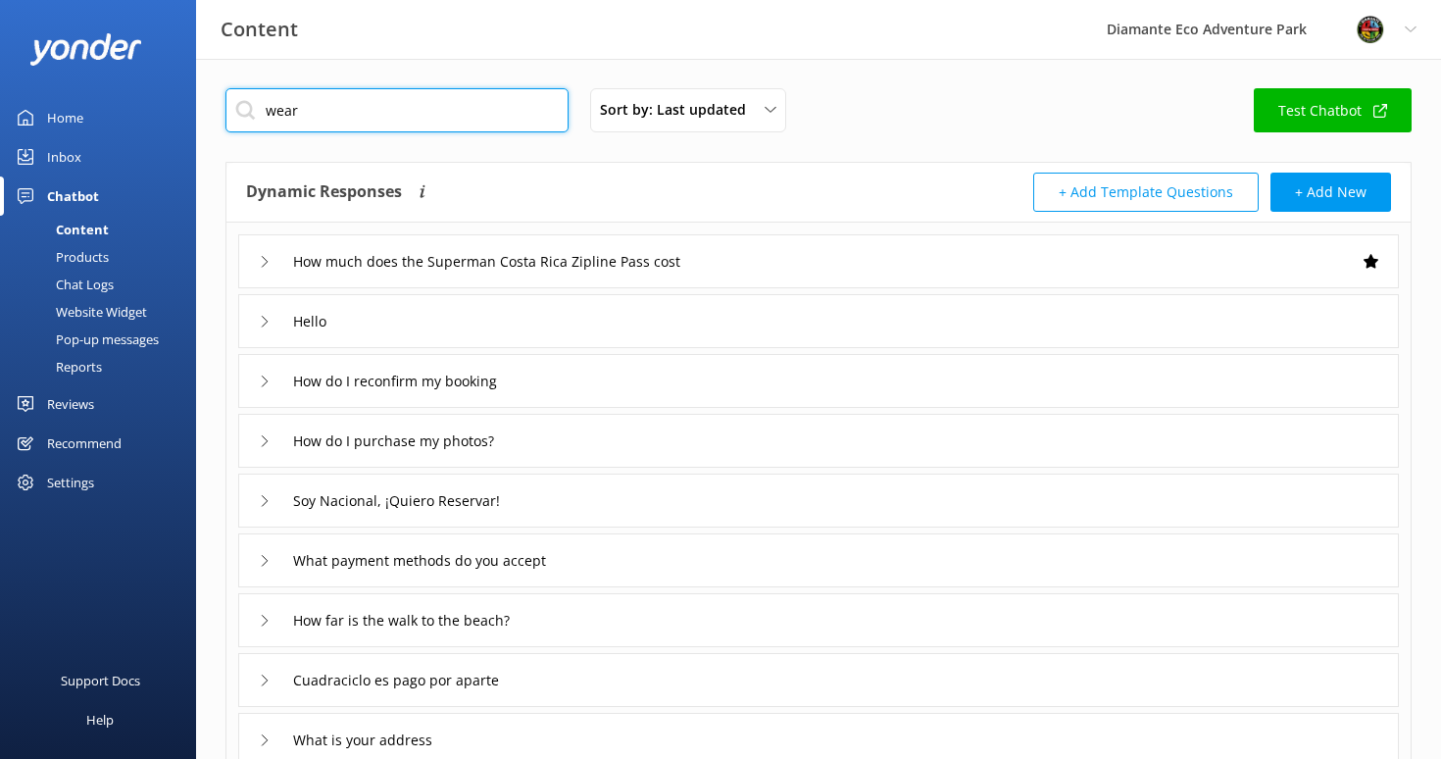
type input "wear"
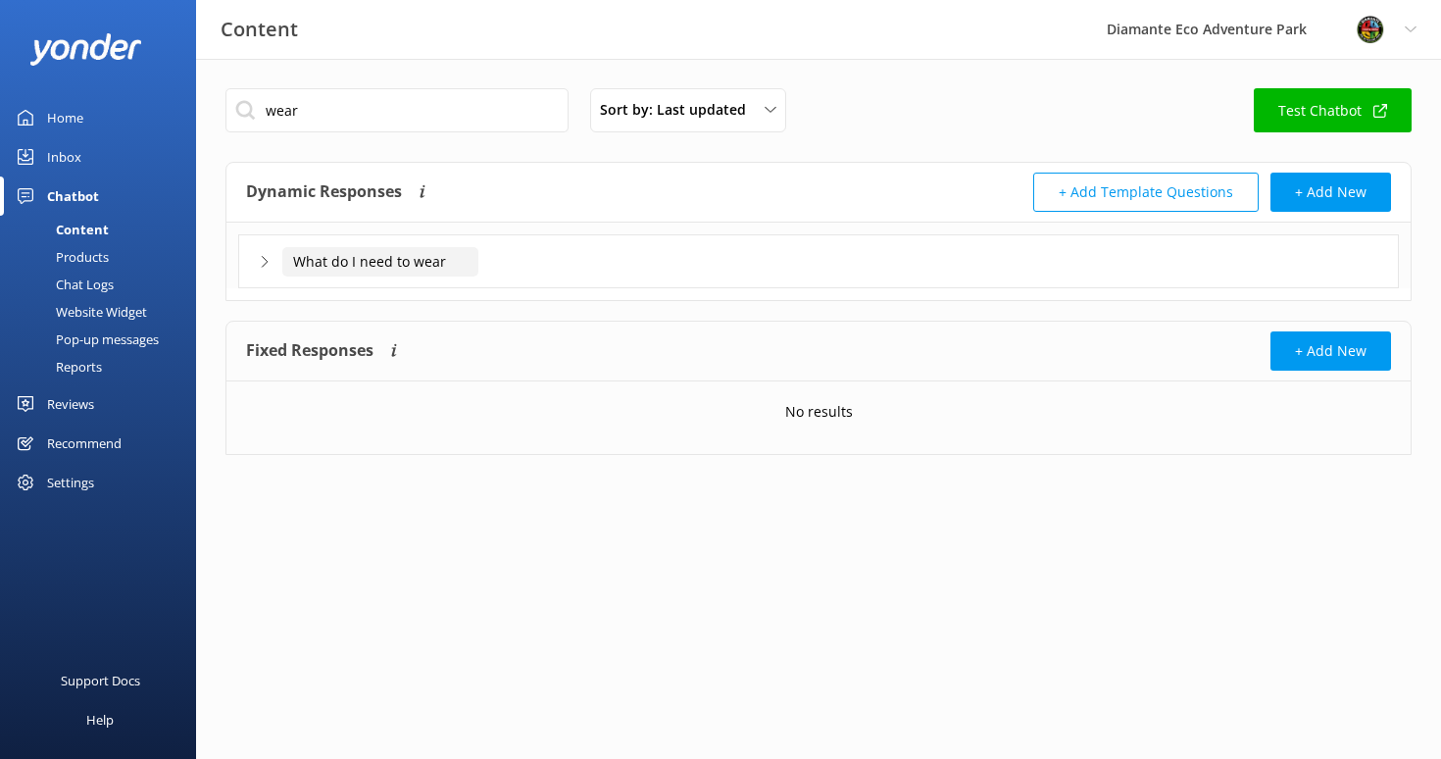
click at [318, 266] on input "What do I need to wear" at bounding box center [380, 261] width 196 height 29
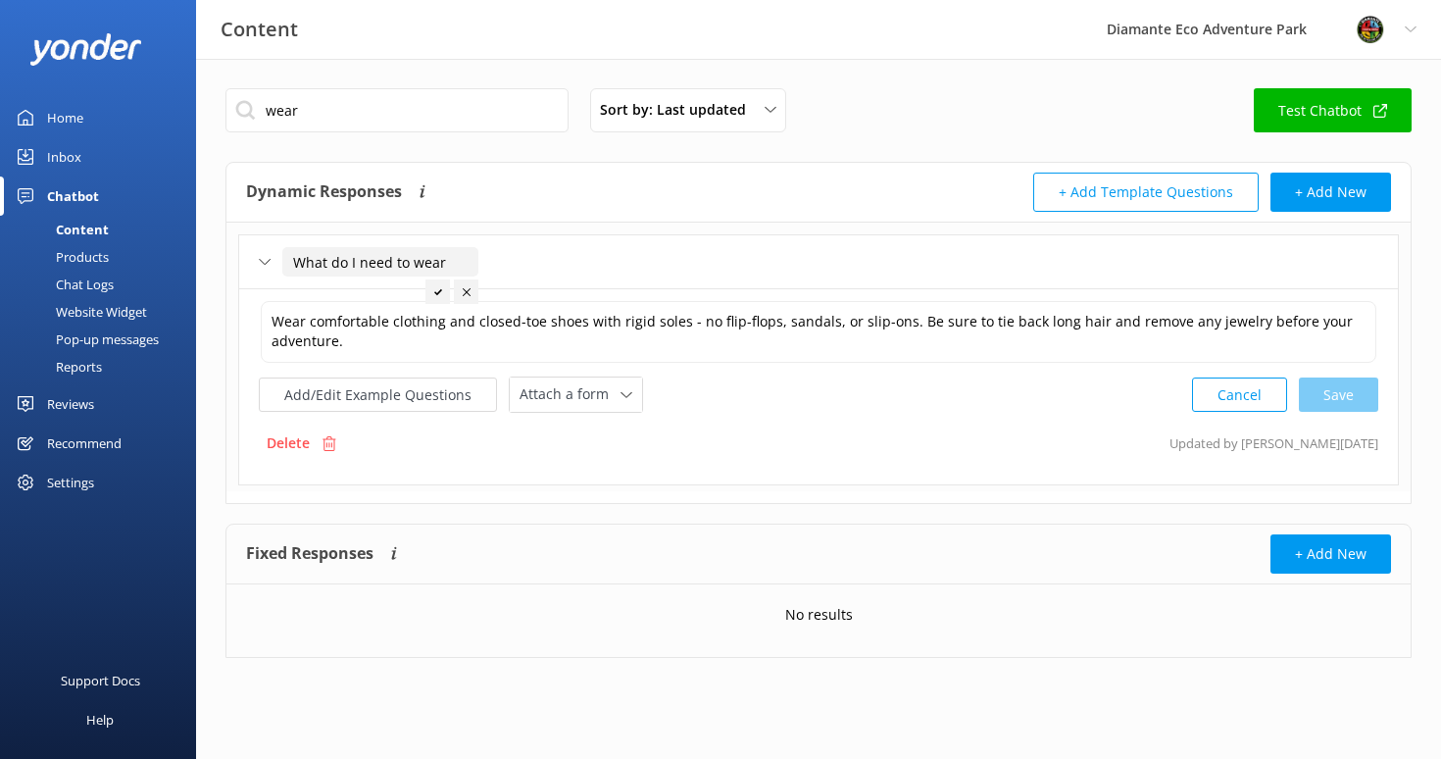
click at [421, 257] on input "What do I need to wear" at bounding box center [380, 261] width 196 height 29
click at [75, 112] on div "Home" at bounding box center [65, 117] width 36 height 39
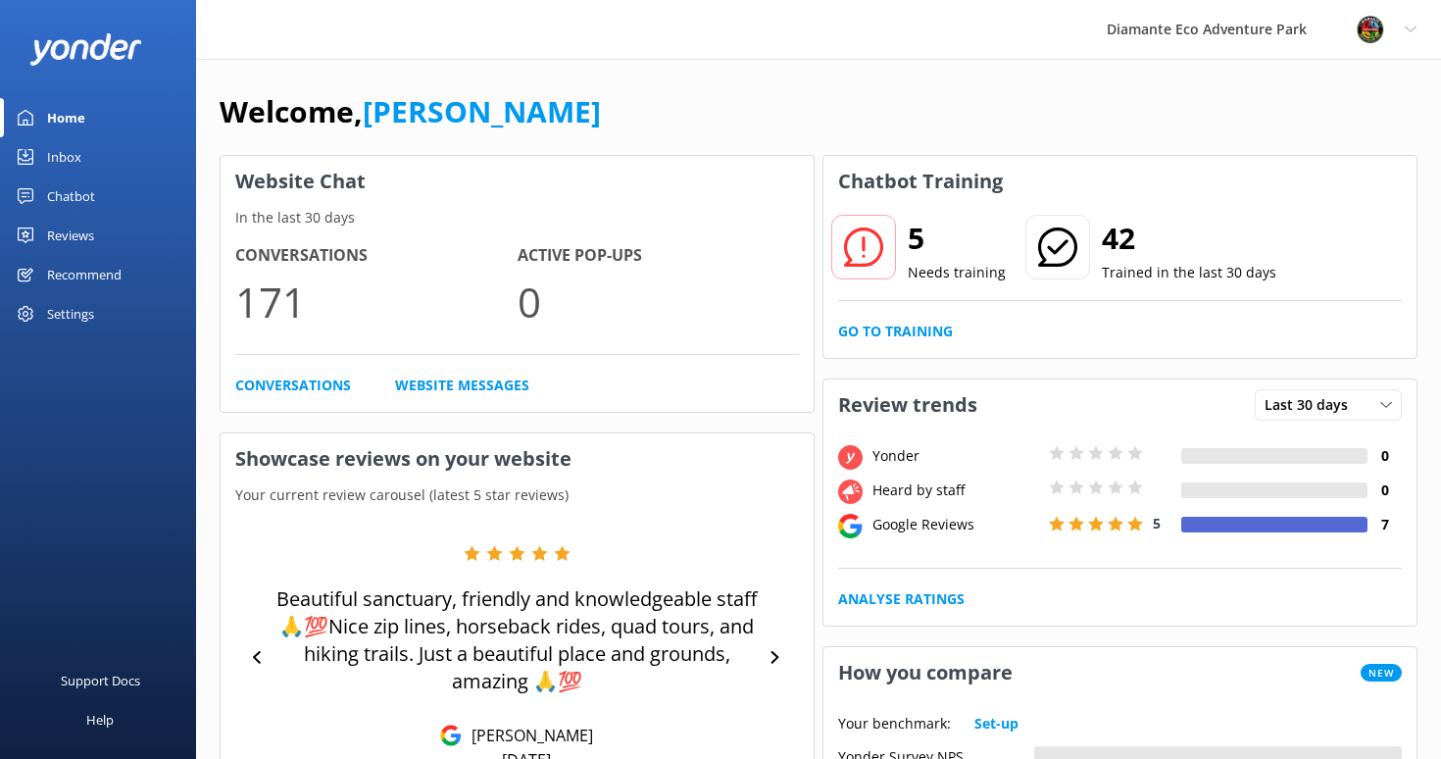
click at [909, 258] on h2 "5" at bounding box center [957, 238] width 98 height 47
click at [892, 332] on link "Go to Training" at bounding box center [895, 332] width 115 height 22
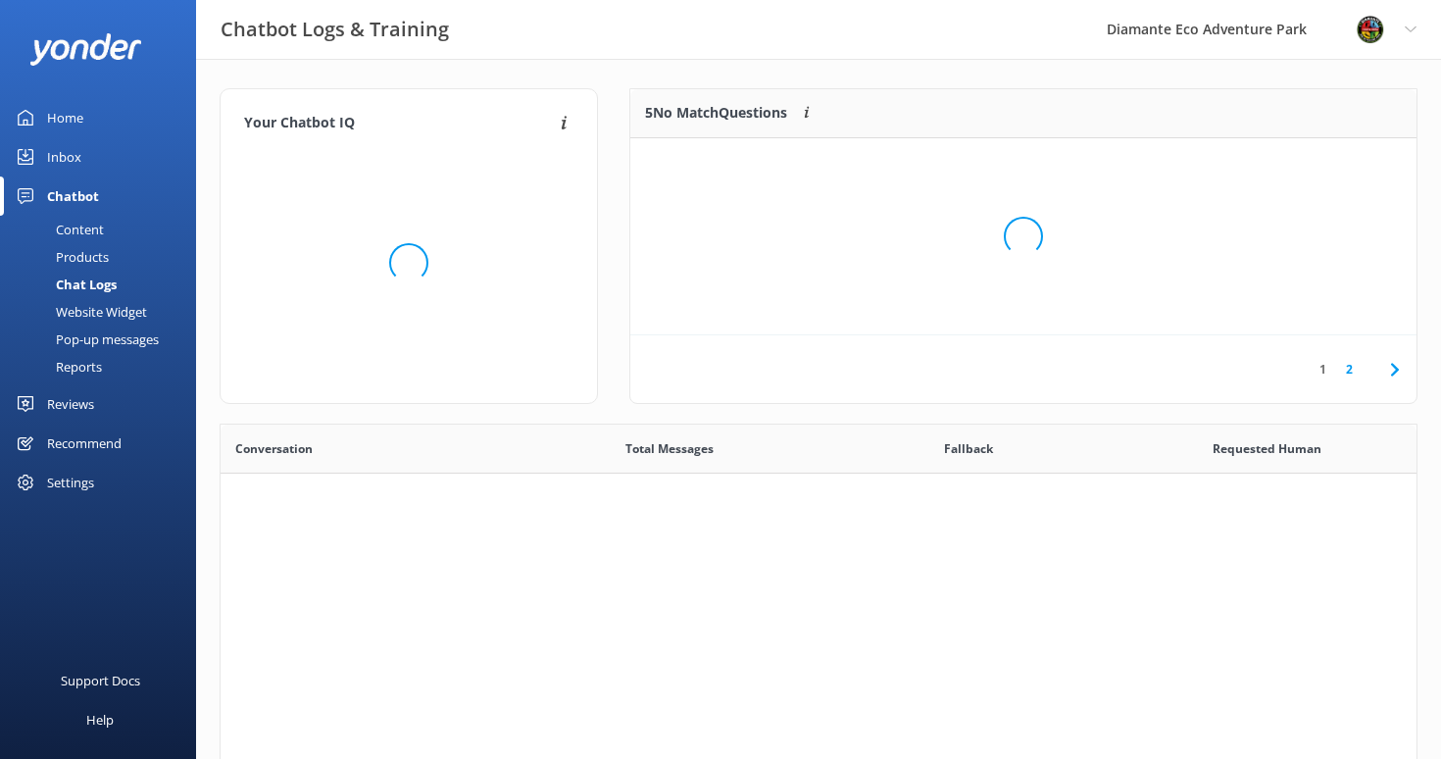
scroll to position [687, 1196]
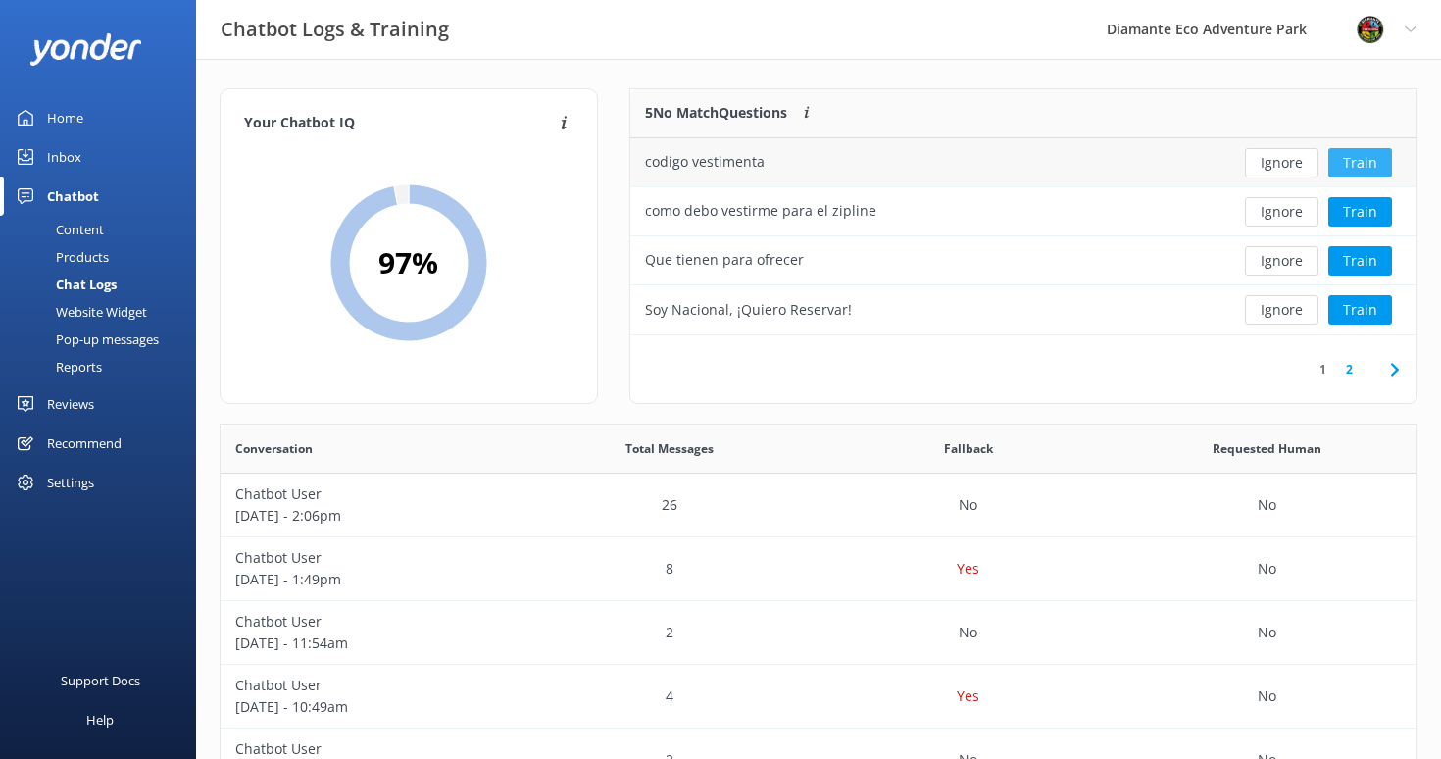
click at [1355, 156] on button "Train" at bounding box center [1360, 162] width 64 height 29
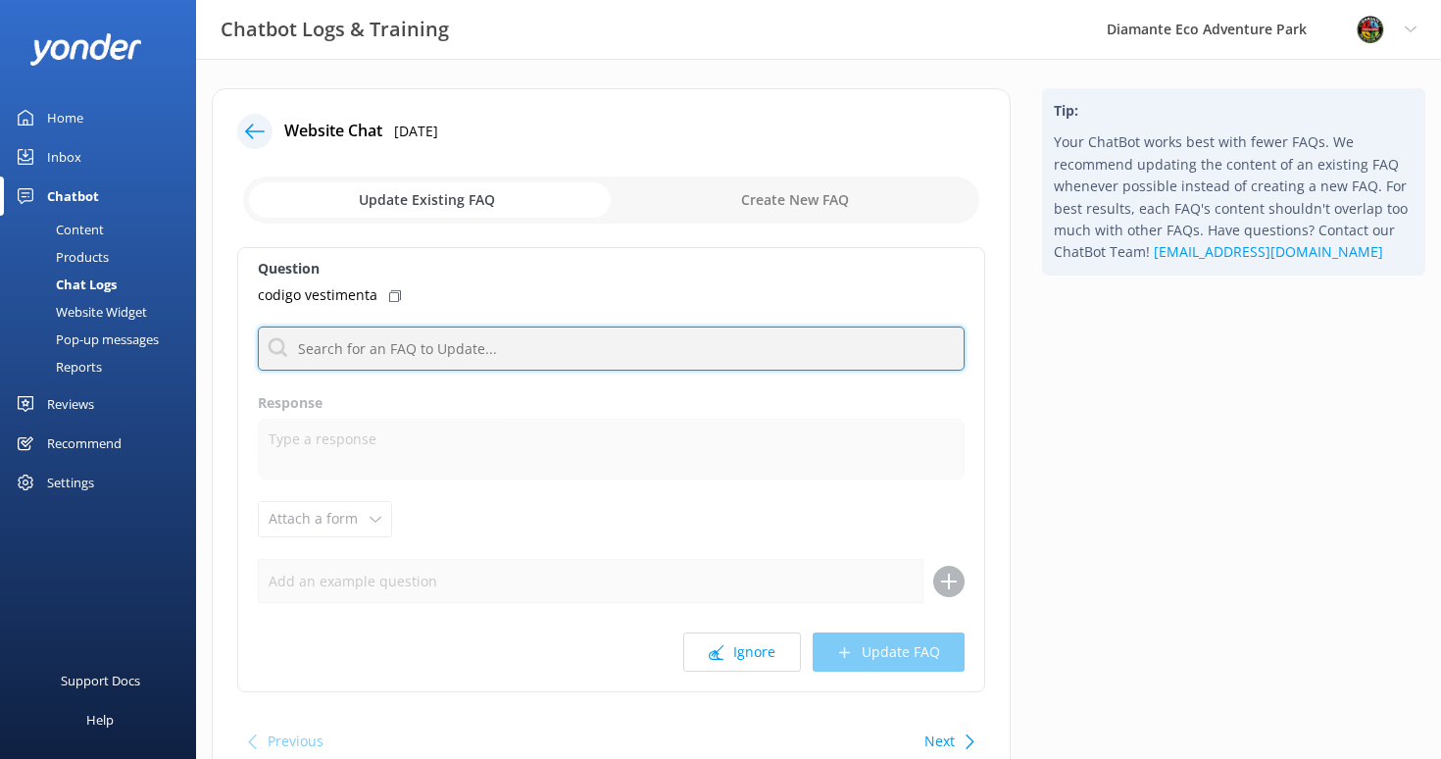
click at [325, 357] on input "text" at bounding box center [611, 348] width 707 height 44
paste input "What do I need to wear"
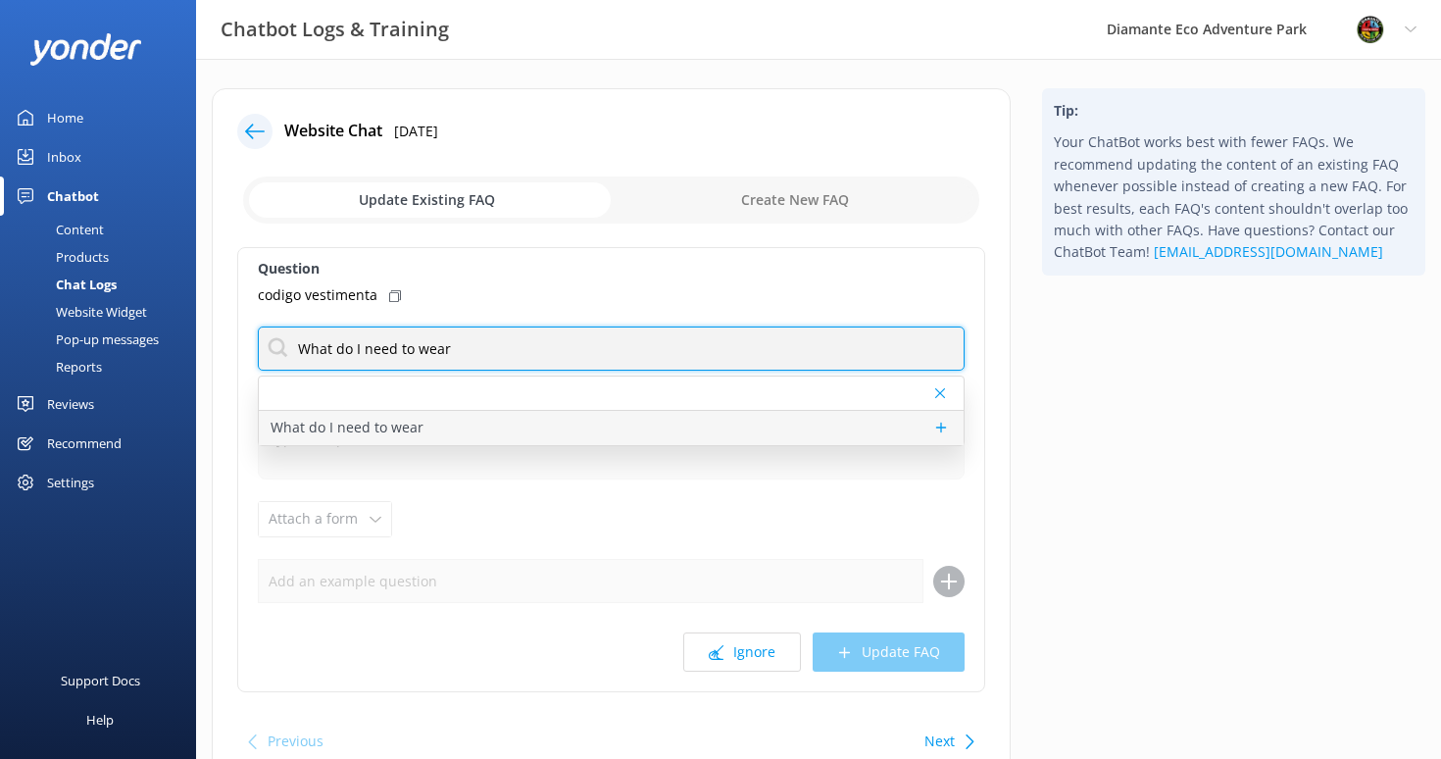
type input "What do I need to wear"
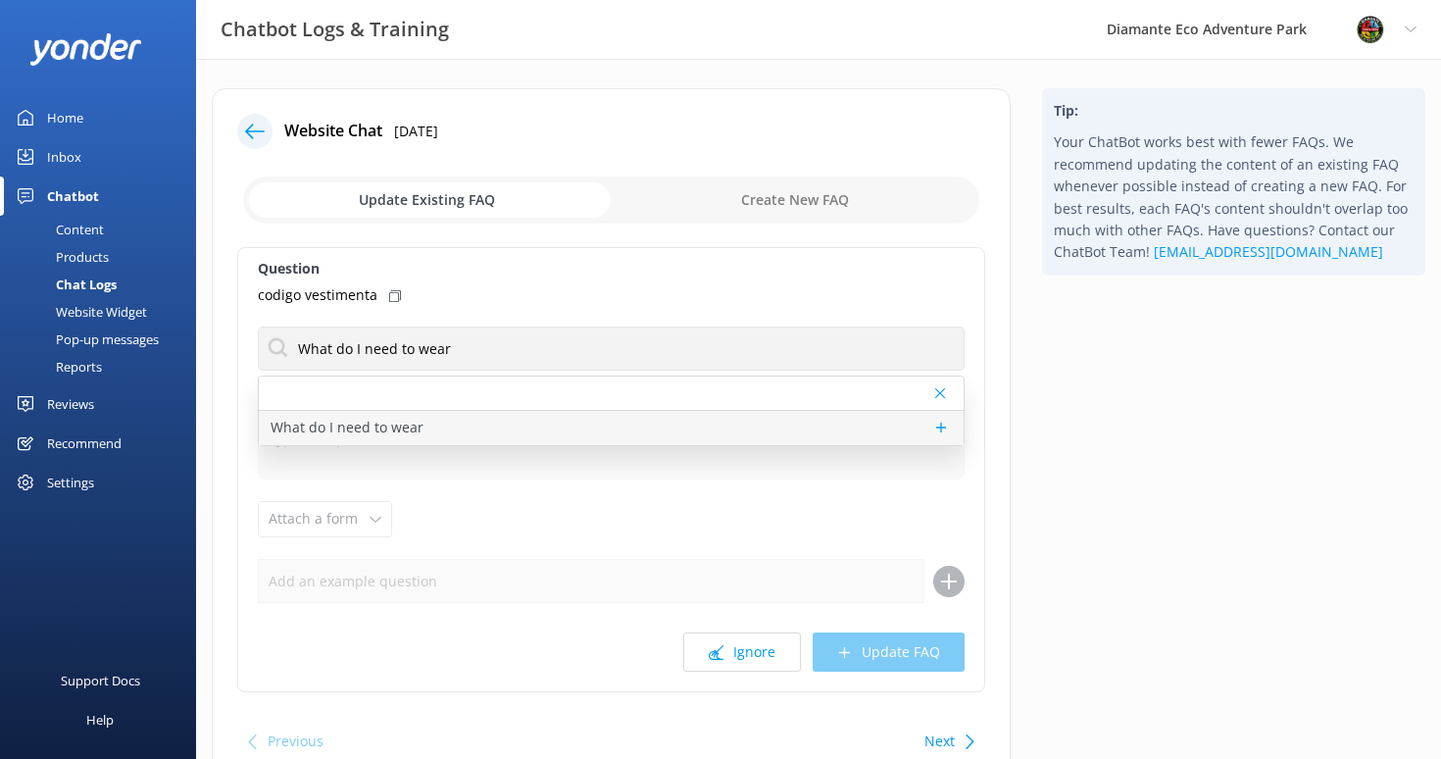
click at [352, 430] on p "What do I need to wear" at bounding box center [347, 428] width 153 height 22
type textarea "Wear comfortable clothing and closed-toe shoes with rigid soles - no flip-flops…"
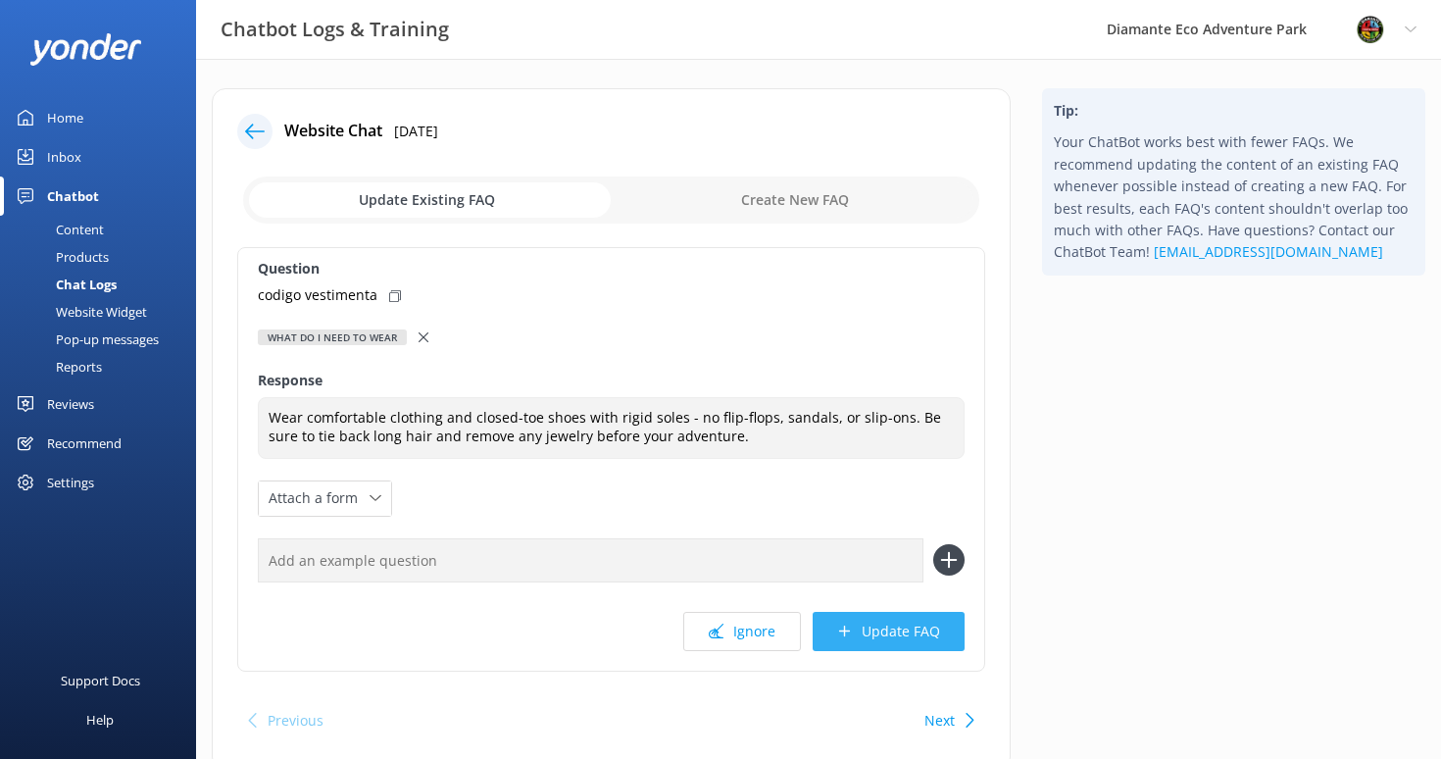
click at [871, 620] on button "Update FAQ" at bounding box center [889, 631] width 152 height 39
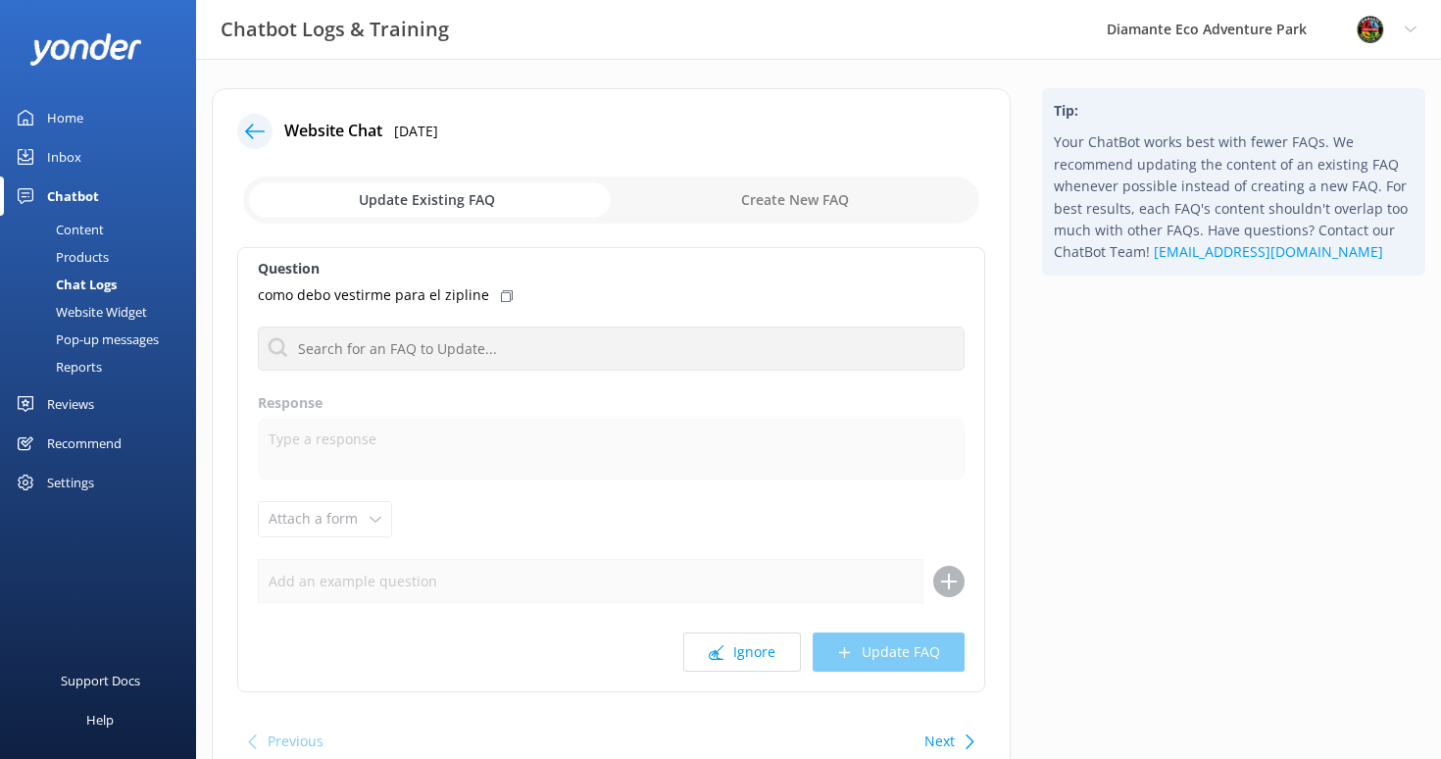
click at [248, 128] on use at bounding box center [255, 131] width 20 height 15
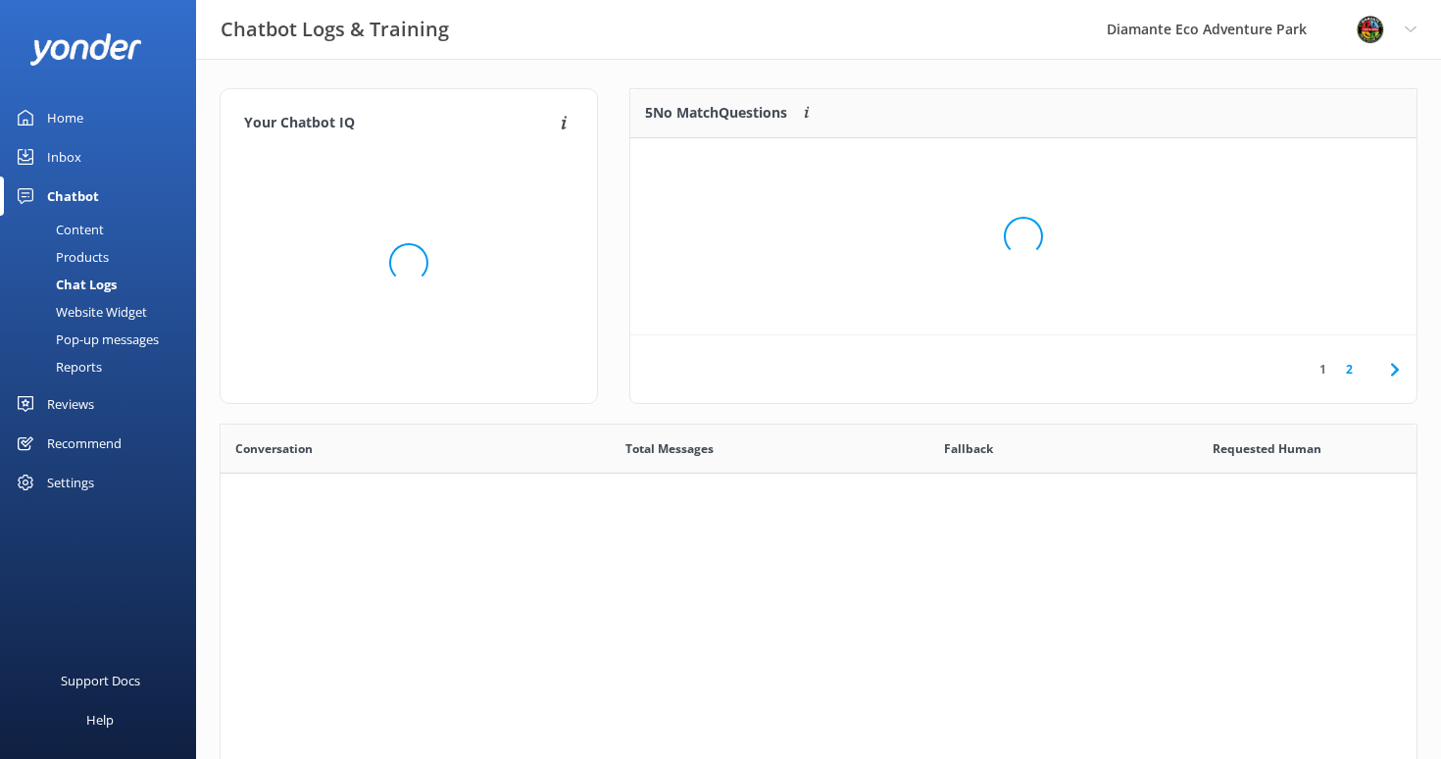
scroll to position [687, 1196]
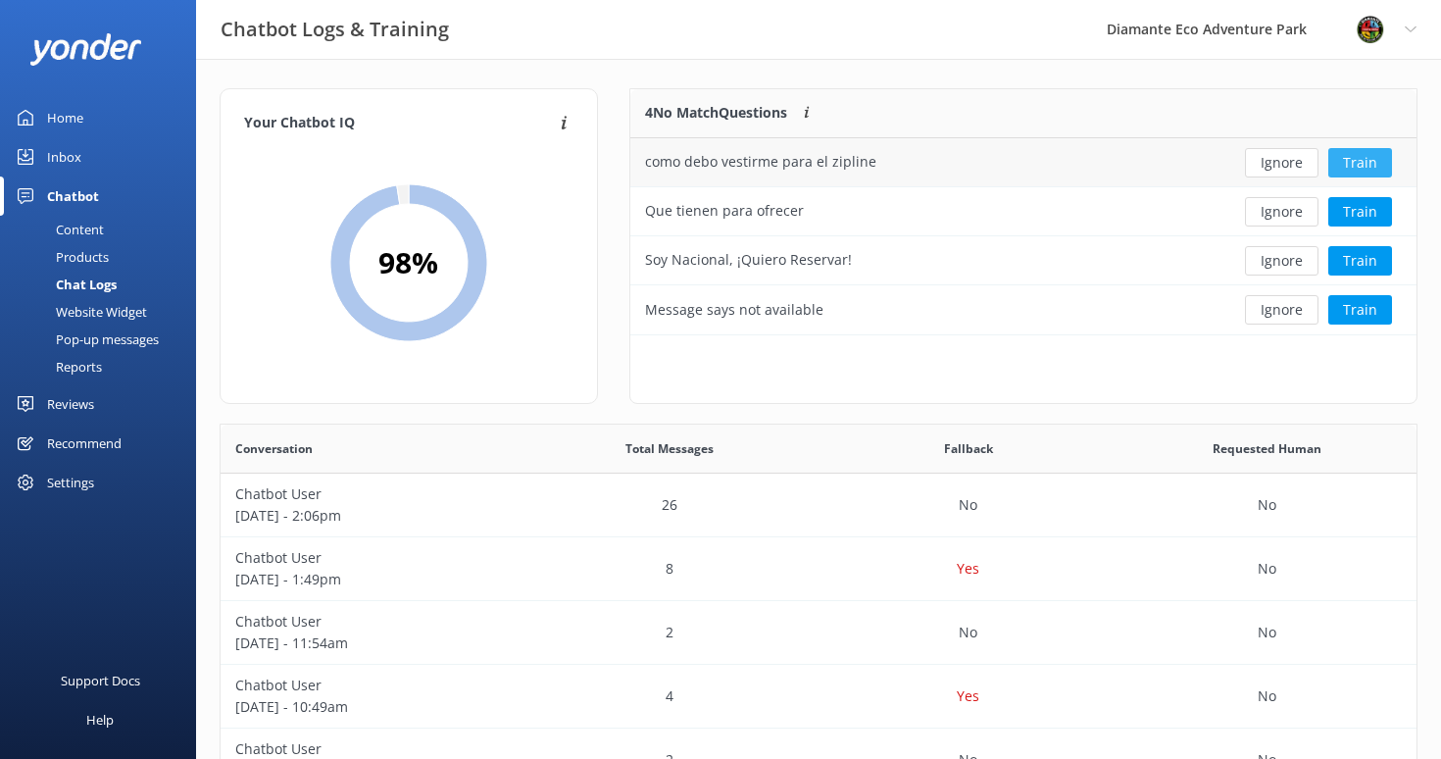
click at [1360, 162] on button "Train" at bounding box center [1360, 162] width 64 height 29
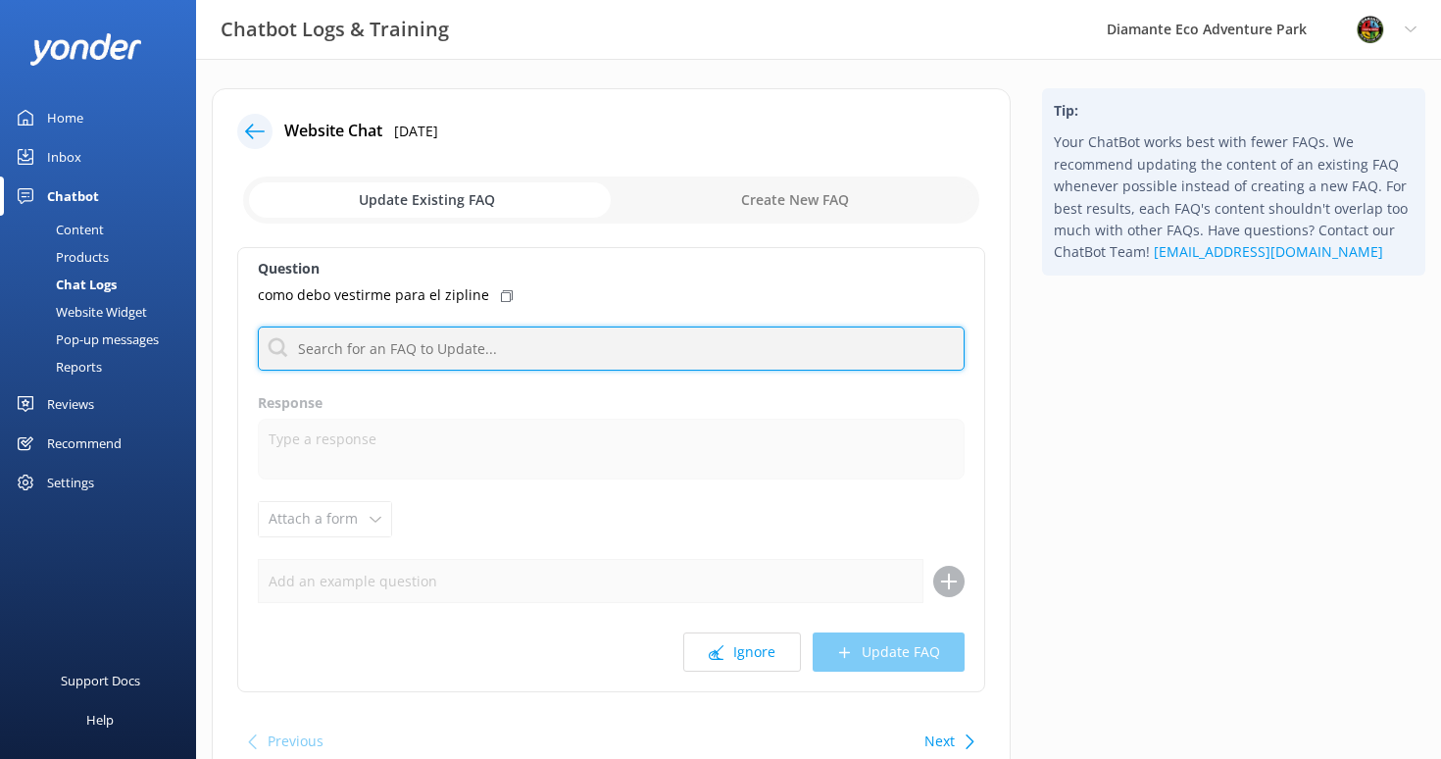
click at [342, 359] on input "text" at bounding box center [611, 348] width 707 height 44
paste input "What do I need to wear"
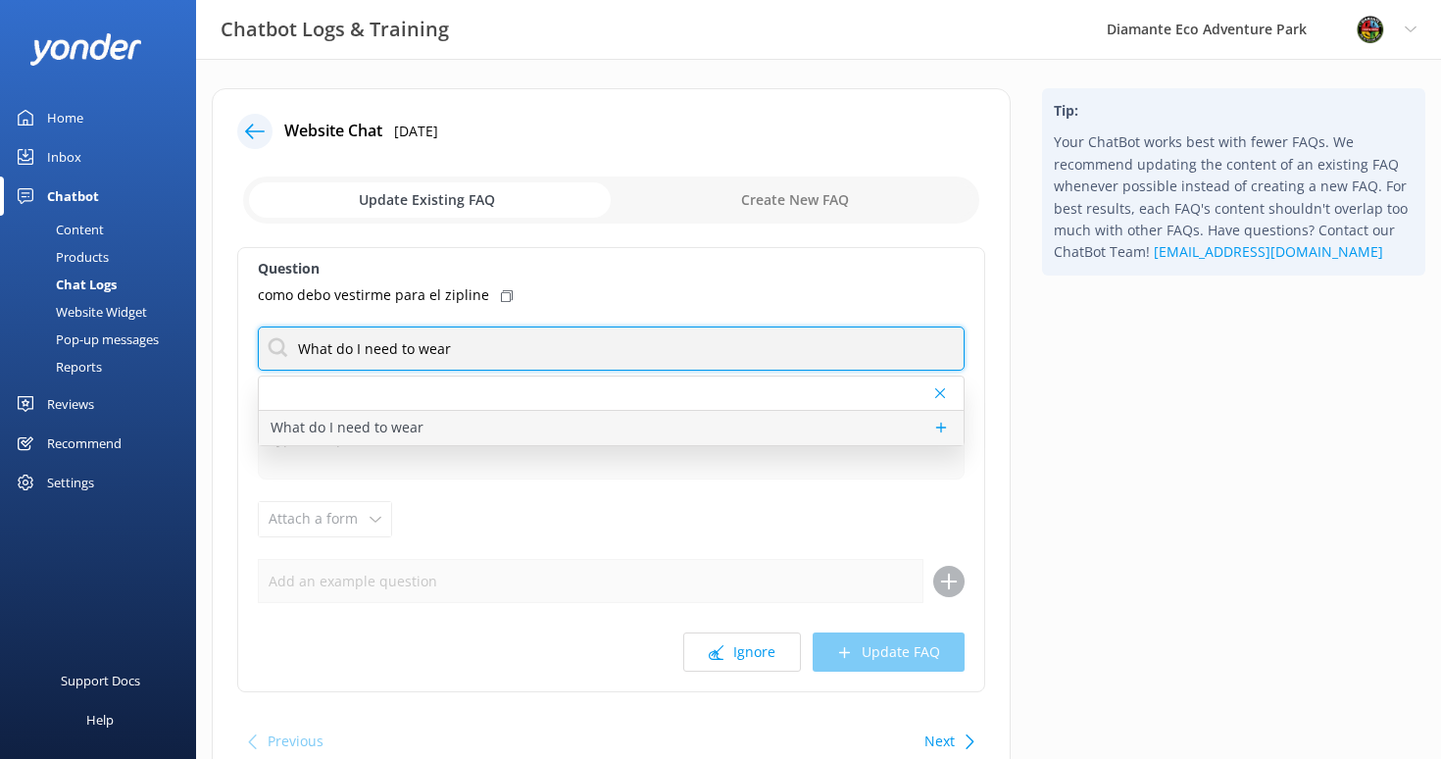
type input "What do I need to wear"
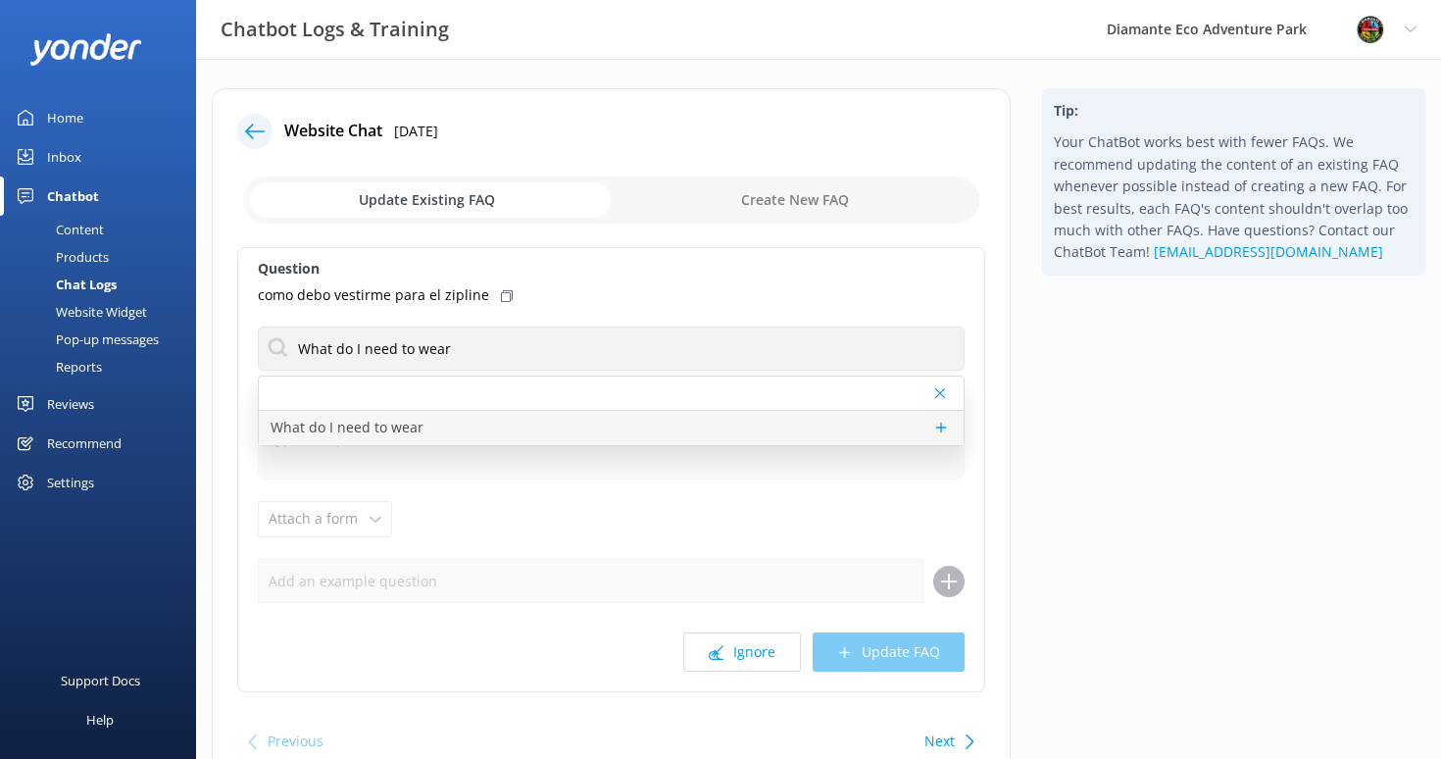
click at [370, 427] on p "What do I need to wear" at bounding box center [347, 428] width 153 height 22
type textarea "Wear comfortable clothing and closed-toe shoes with rigid soles - no flip-flops…"
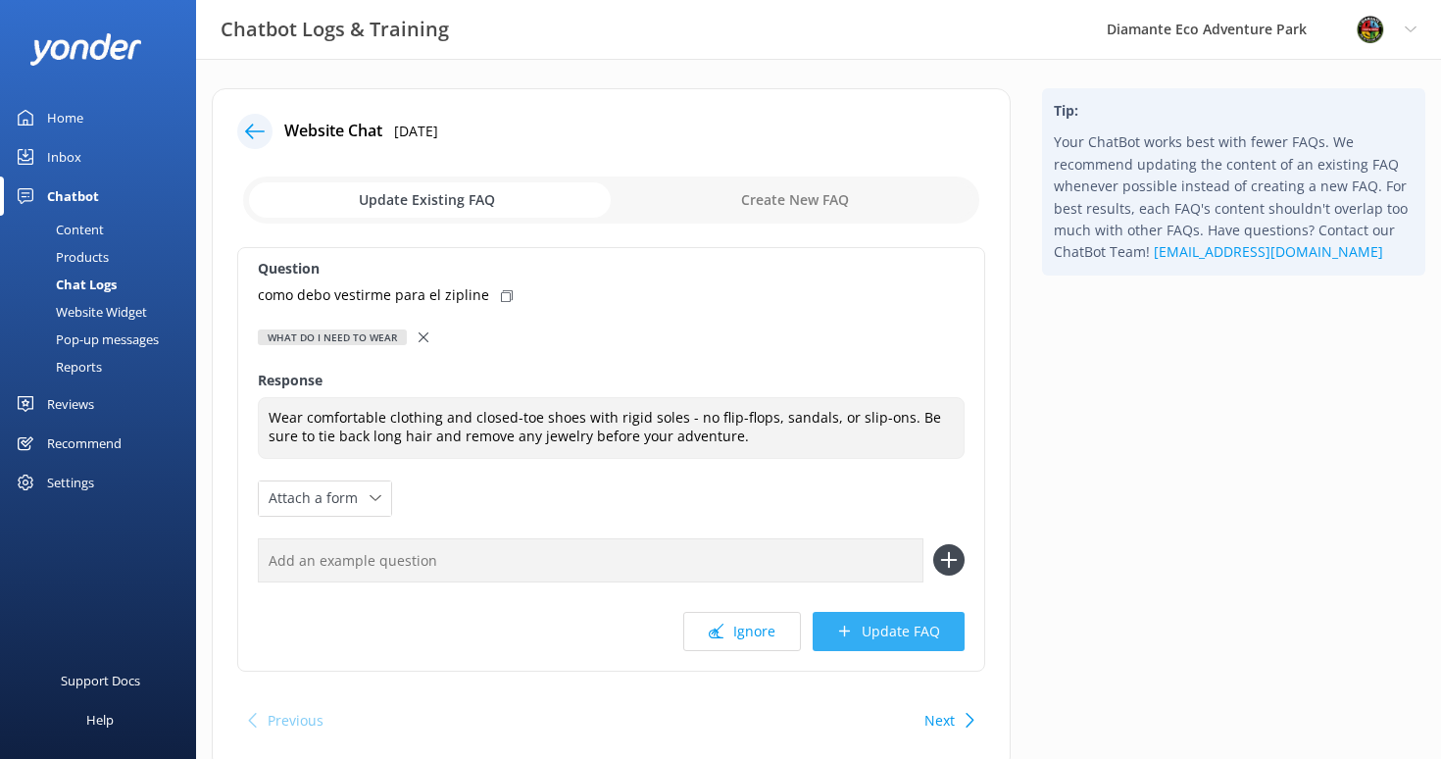
click at [873, 626] on button "Update FAQ" at bounding box center [889, 631] width 152 height 39
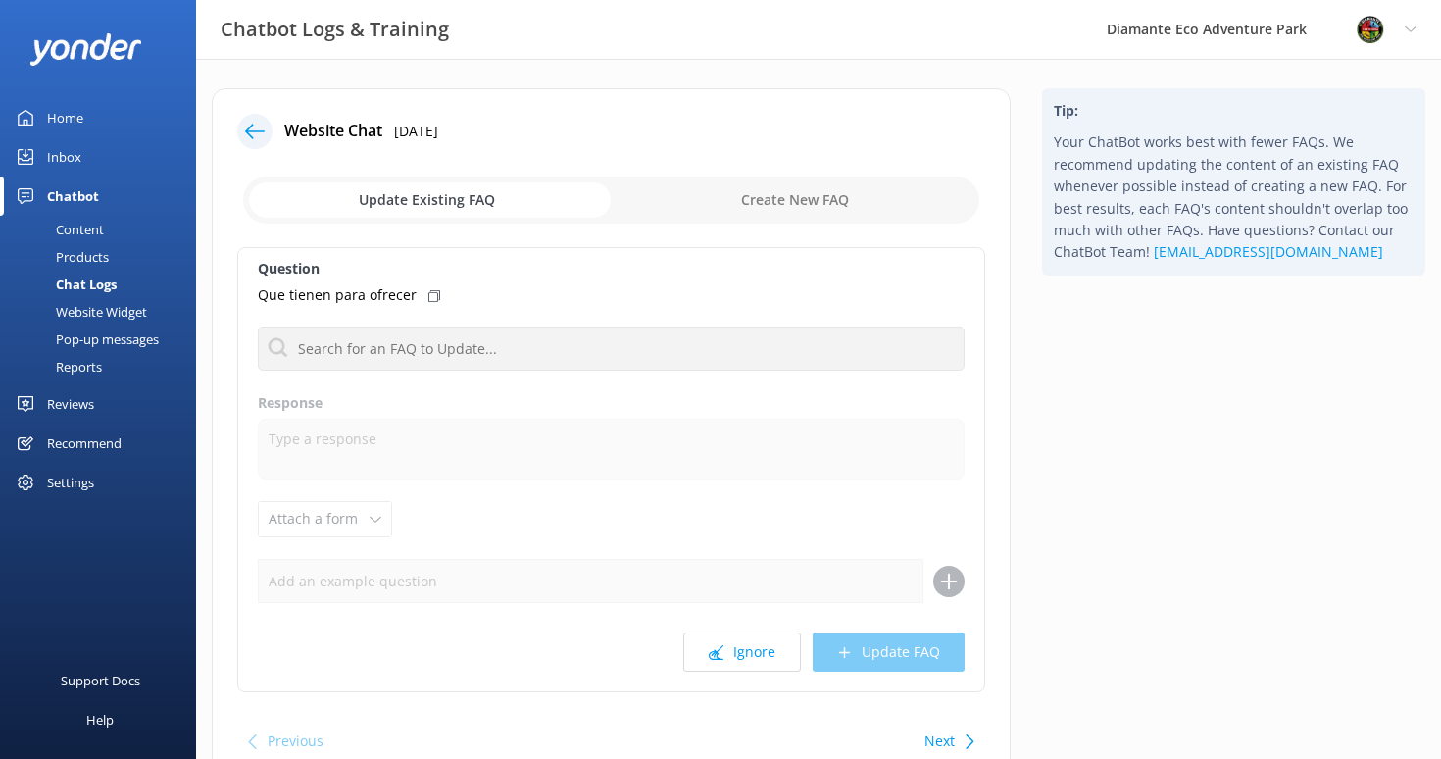
click at [252, 128] on icon at bounding box center [255, 132] width 20 height 20
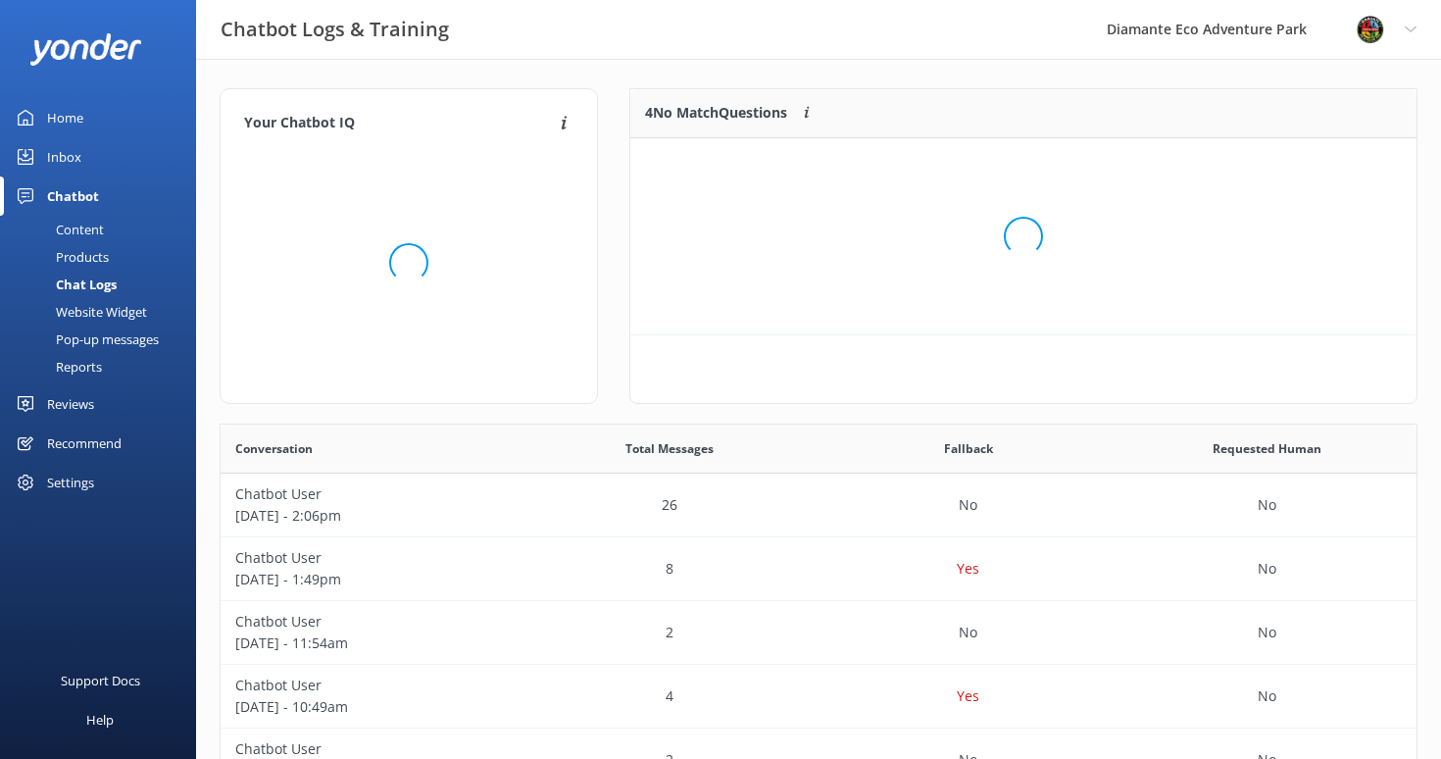
scroll to position [197, 786]
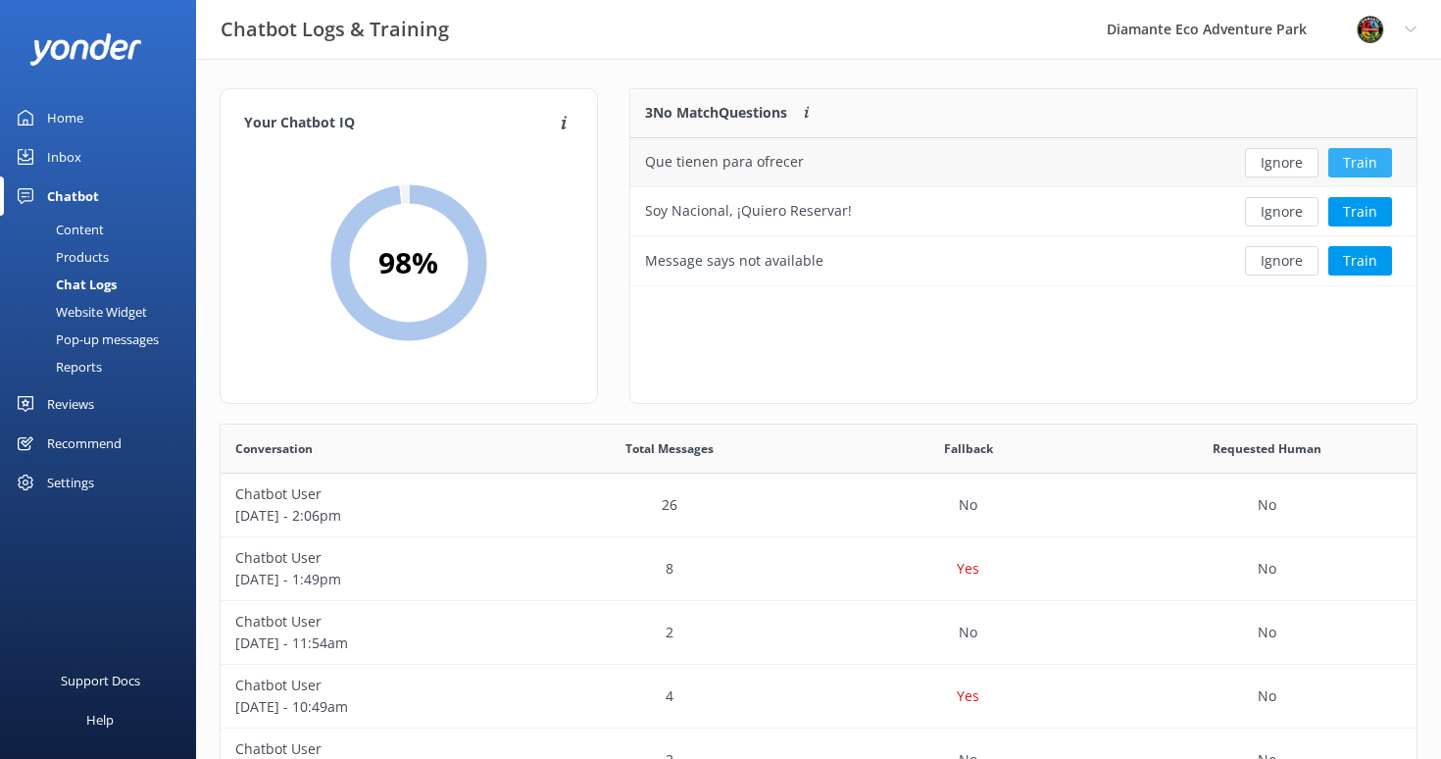
click at [1359, 161] on button "Train" at bounding box center [1360, 162] width 64 height 29
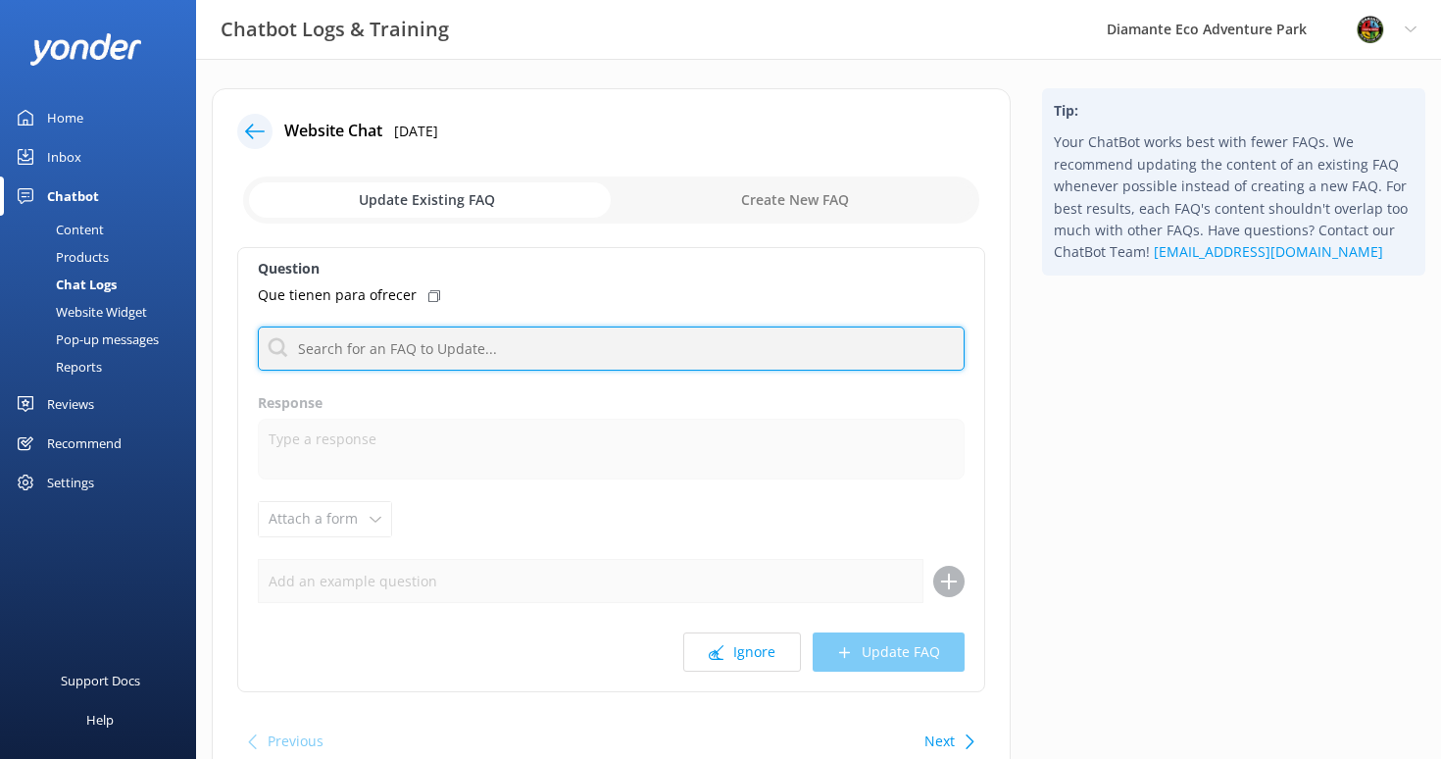
click at [338, 351] on input "text" at bounding box center [611, 348] width 707 height 44
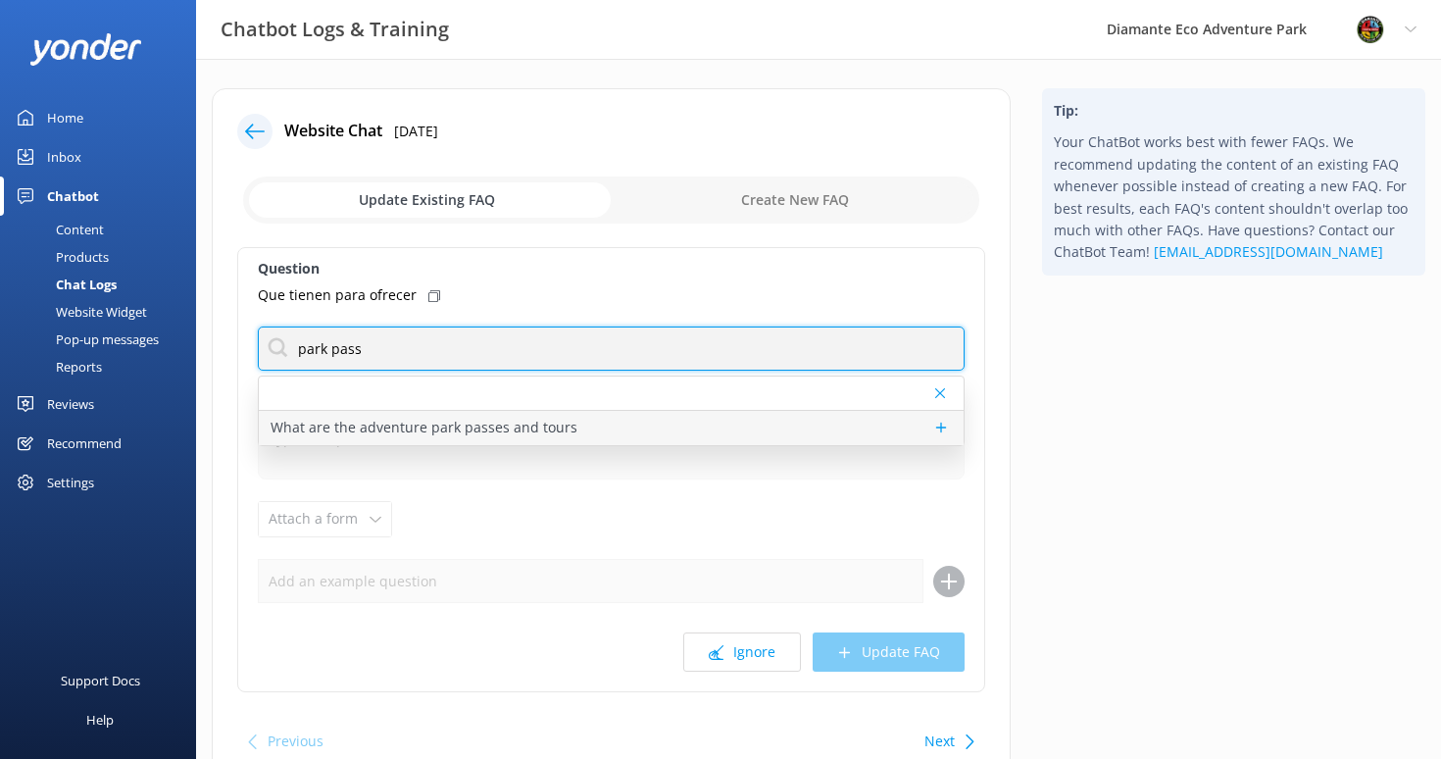
type input "park pass"
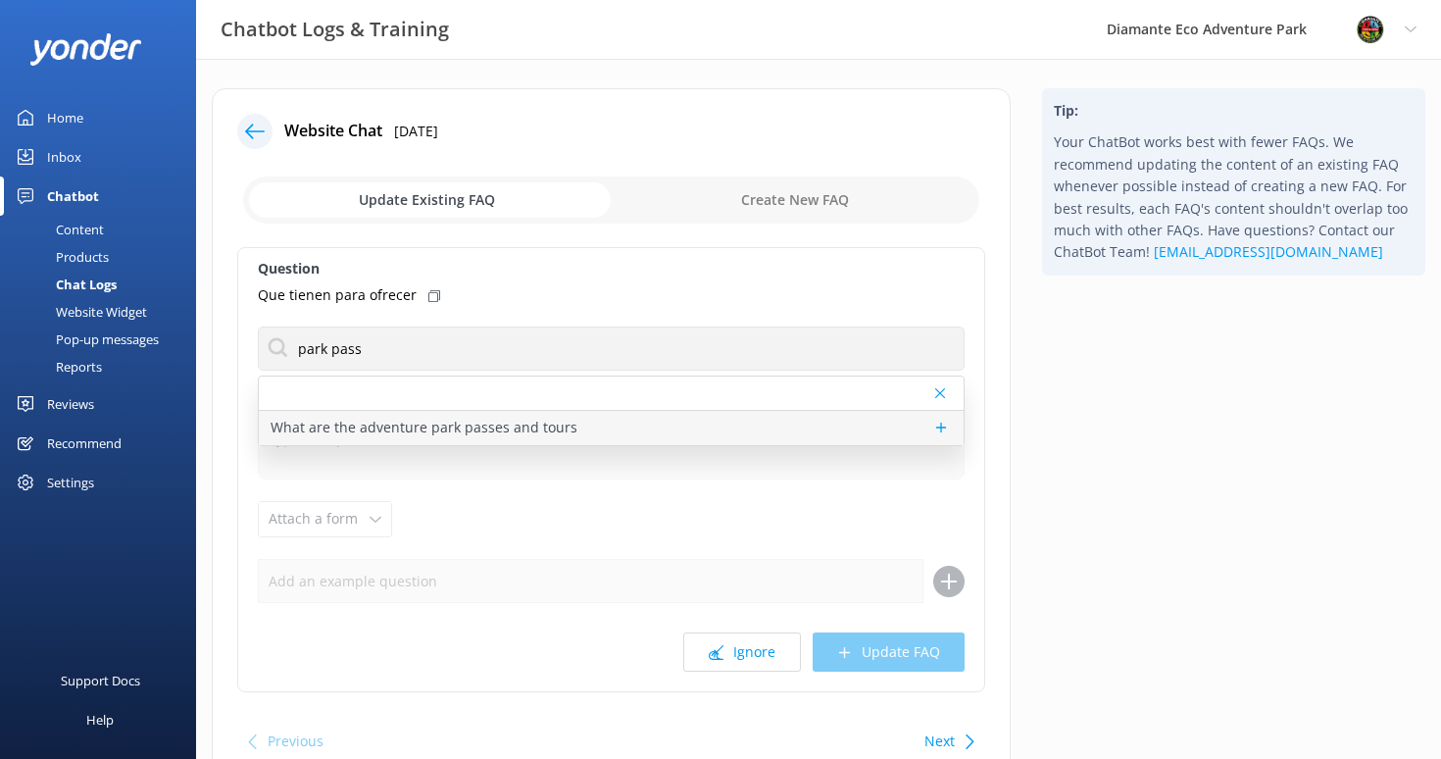
click at [363, 428] on p "What are the adventure park passes and tours" at bounding box center [424, 428] width 307 height 22
type textarea "We offer a range of passes and tours including ziplining, ATV rides, horseback …"
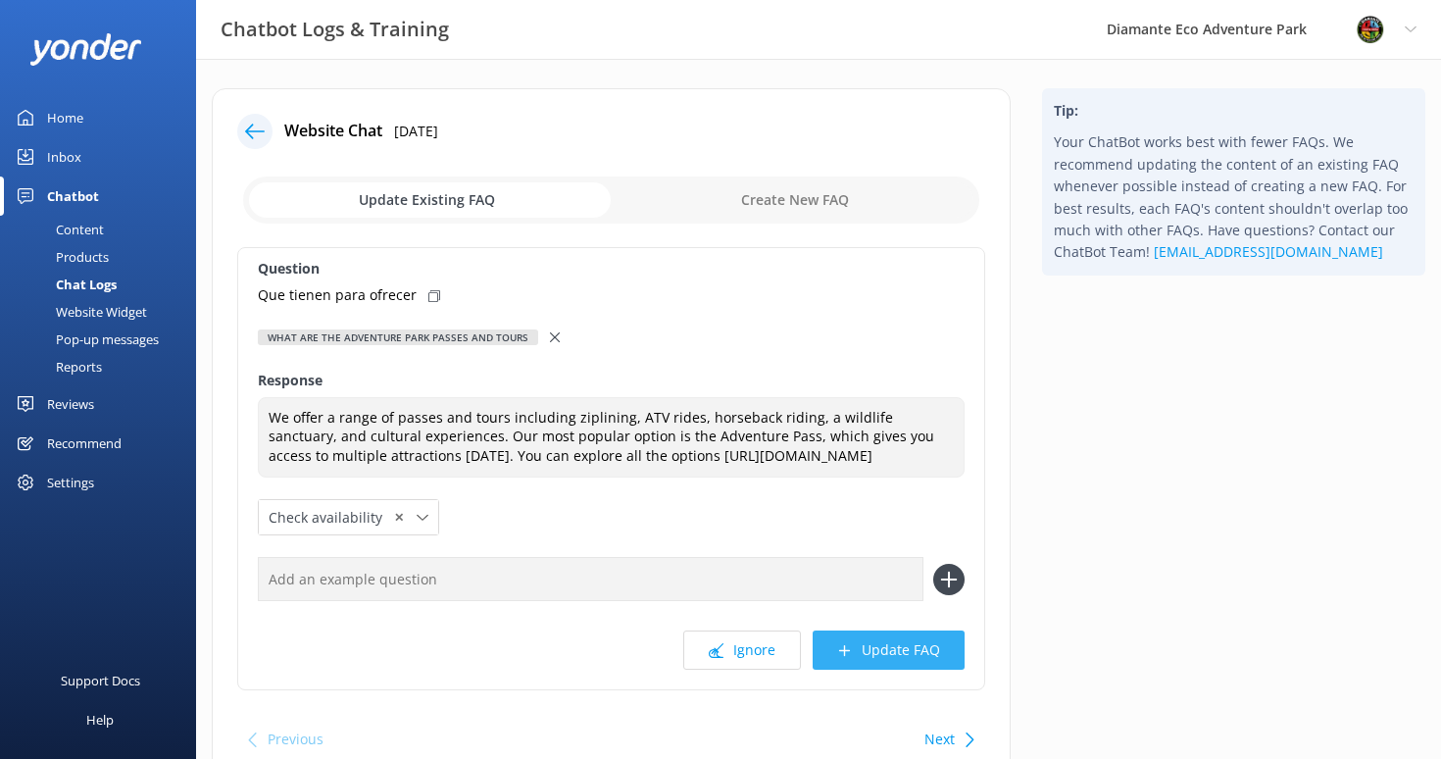
click at [889, 670] on button "Update FAQ" at bounding box center [889, 649] width 152 height 39
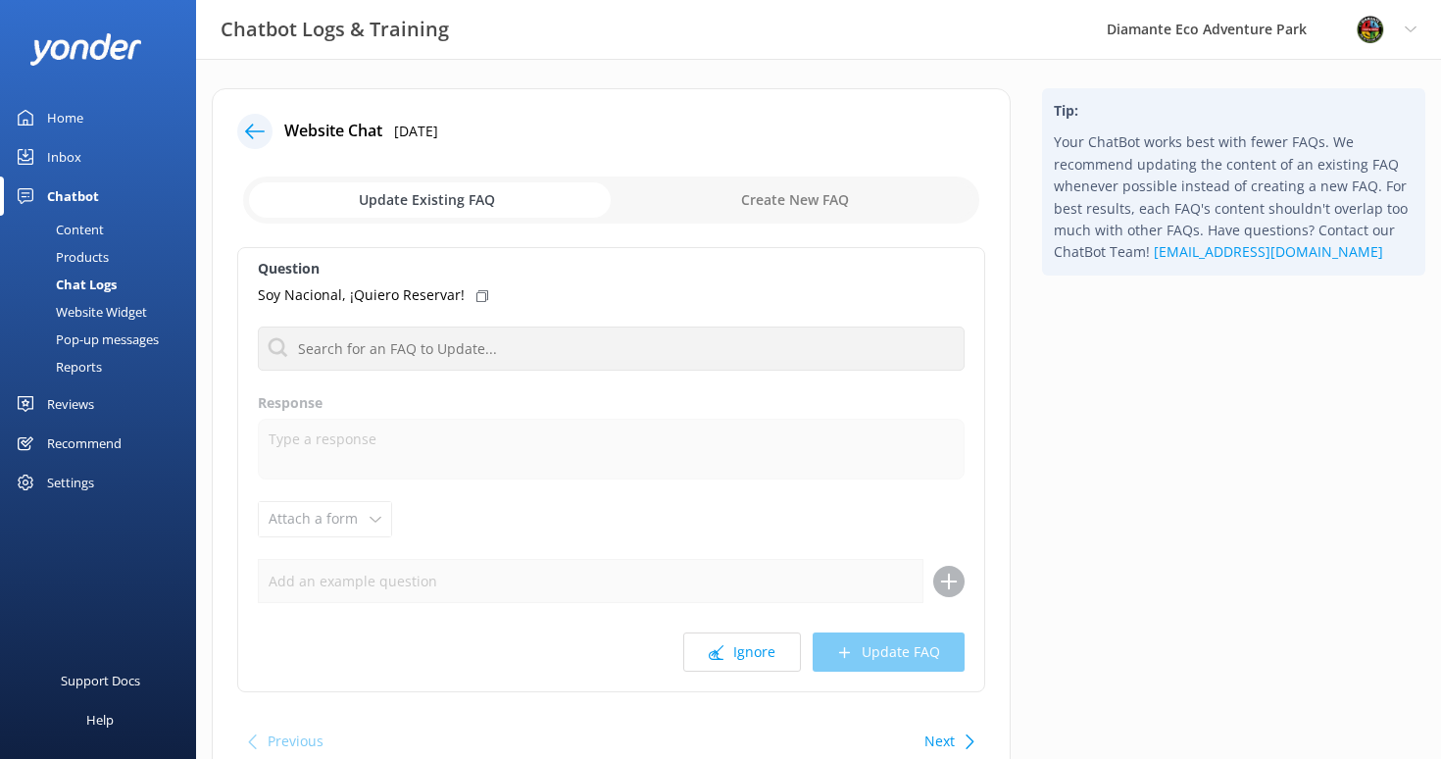
click at [256, 130] on use at bounding box center [255, 131] width 20 height 15
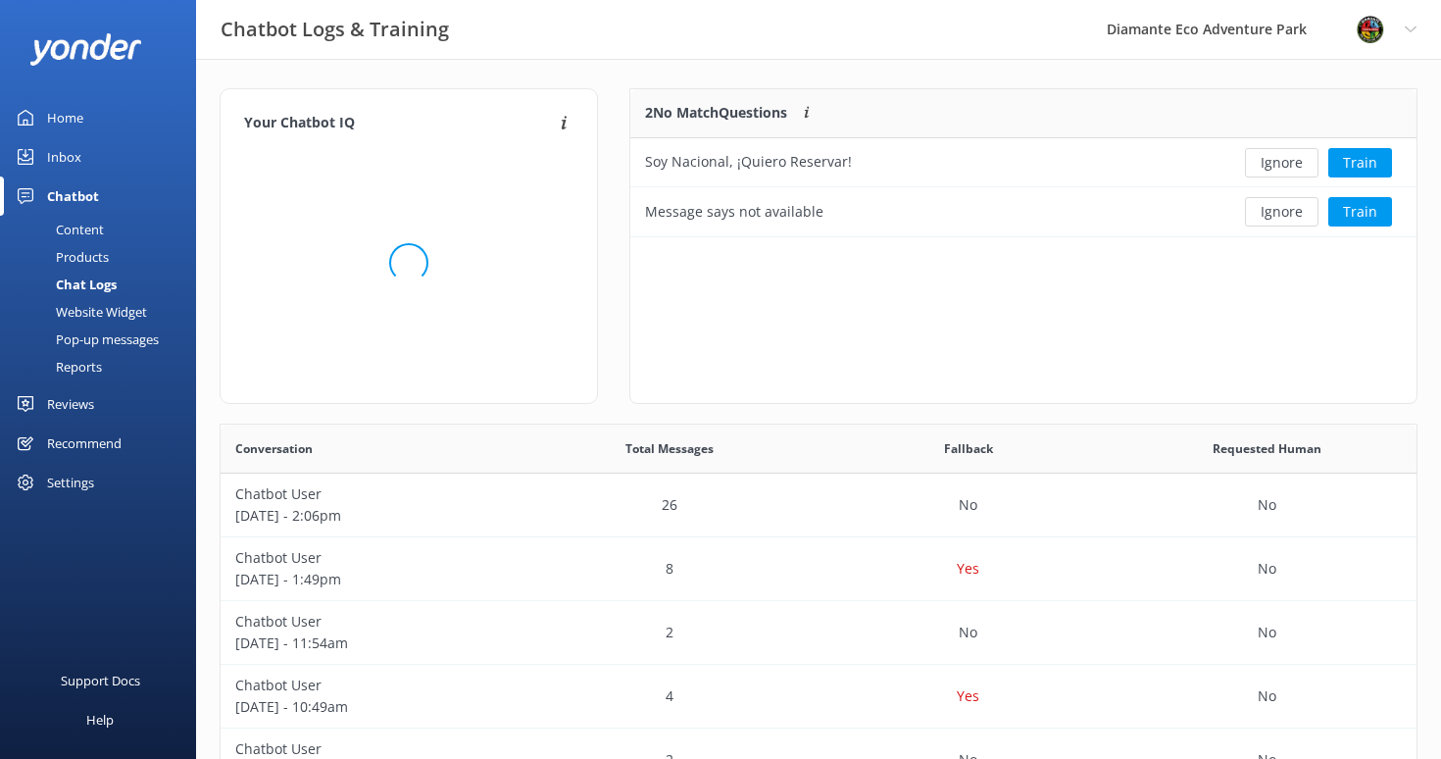
scroll to position [148, 786]
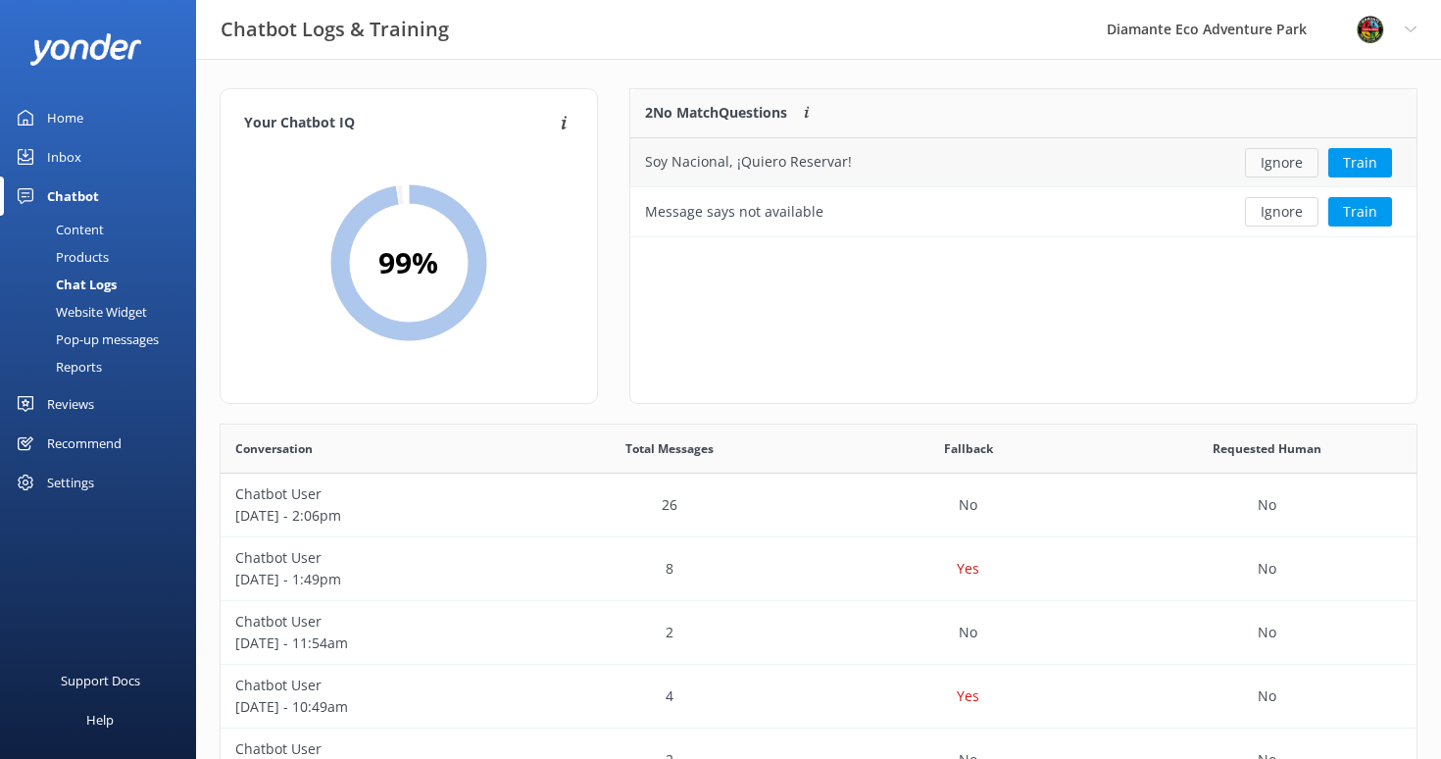
click at [1286, 160] on button "Ignore" at bounding box center [1282, 162] width 74 height 29
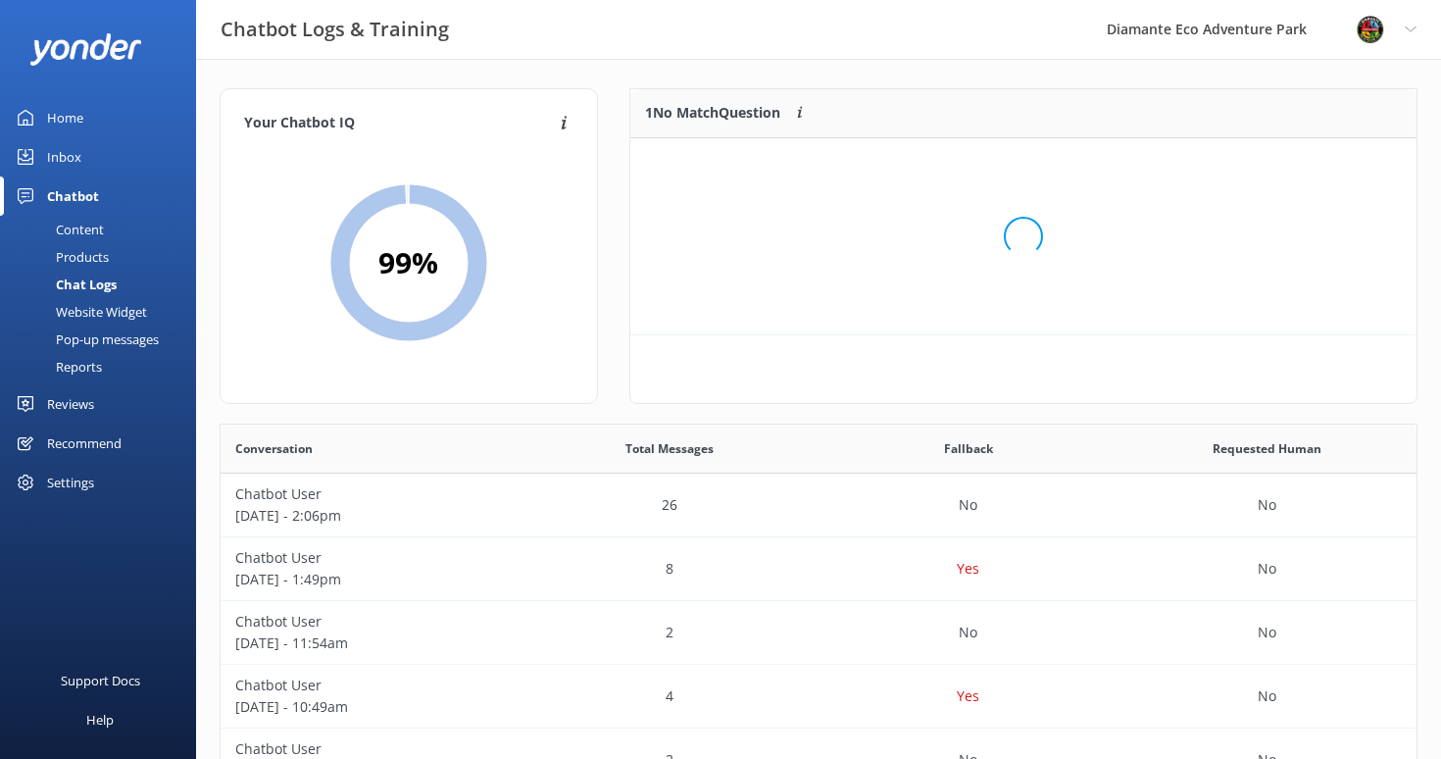
scroll to position [99, 786]
click at [77, 122] on div "Home" at bounding box center [65, 117] width 36 height 39
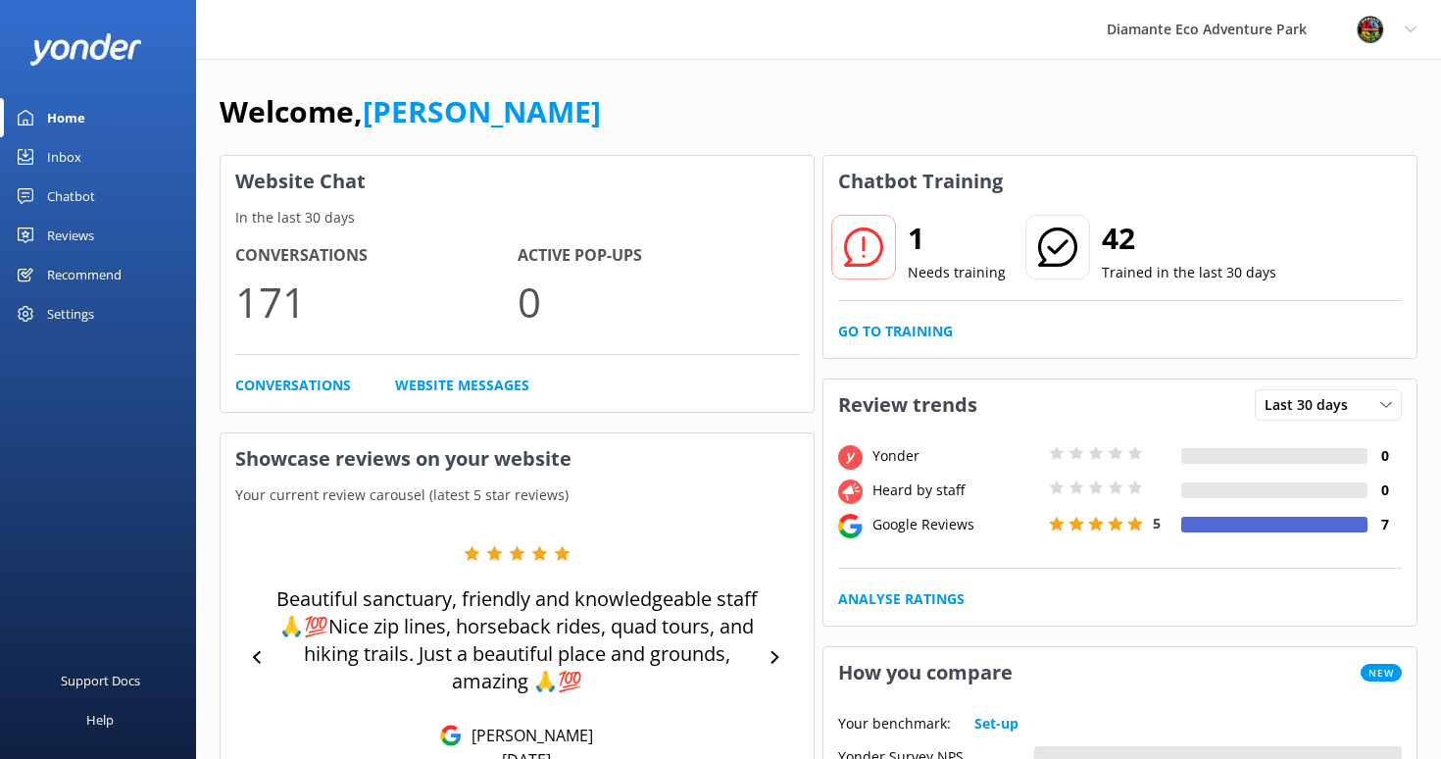
click at [71, 119] on div "Home" at bounding box center [66, 117] width 38 height 39
click at [1093, 248] on div "42 Trained in the last 30 days" at bounding box center [1151, 249] width 253 height 71
click at [1102, 243] on h2 "42" at bounding box center [1189, 238] width 175 height 47
click at [60, 151] on div "Inbox" at bounding box center [64, 156] width 34 height 39
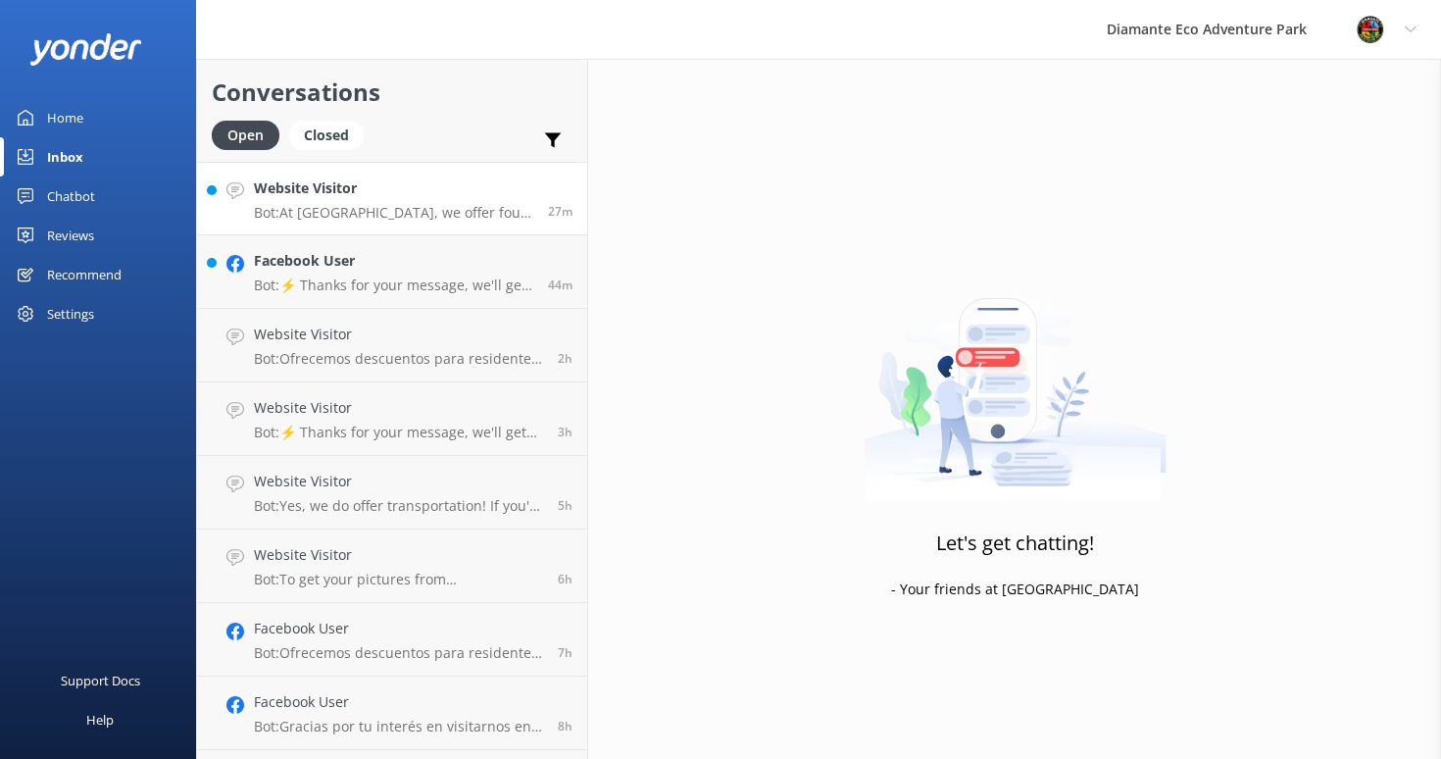
click at [360, 211] on p "Bot: At [GEOGRAPHIC_DATA], we offer four exciting pass options to suit every ad…" at bounding box center [393, 213] width 279 height 18
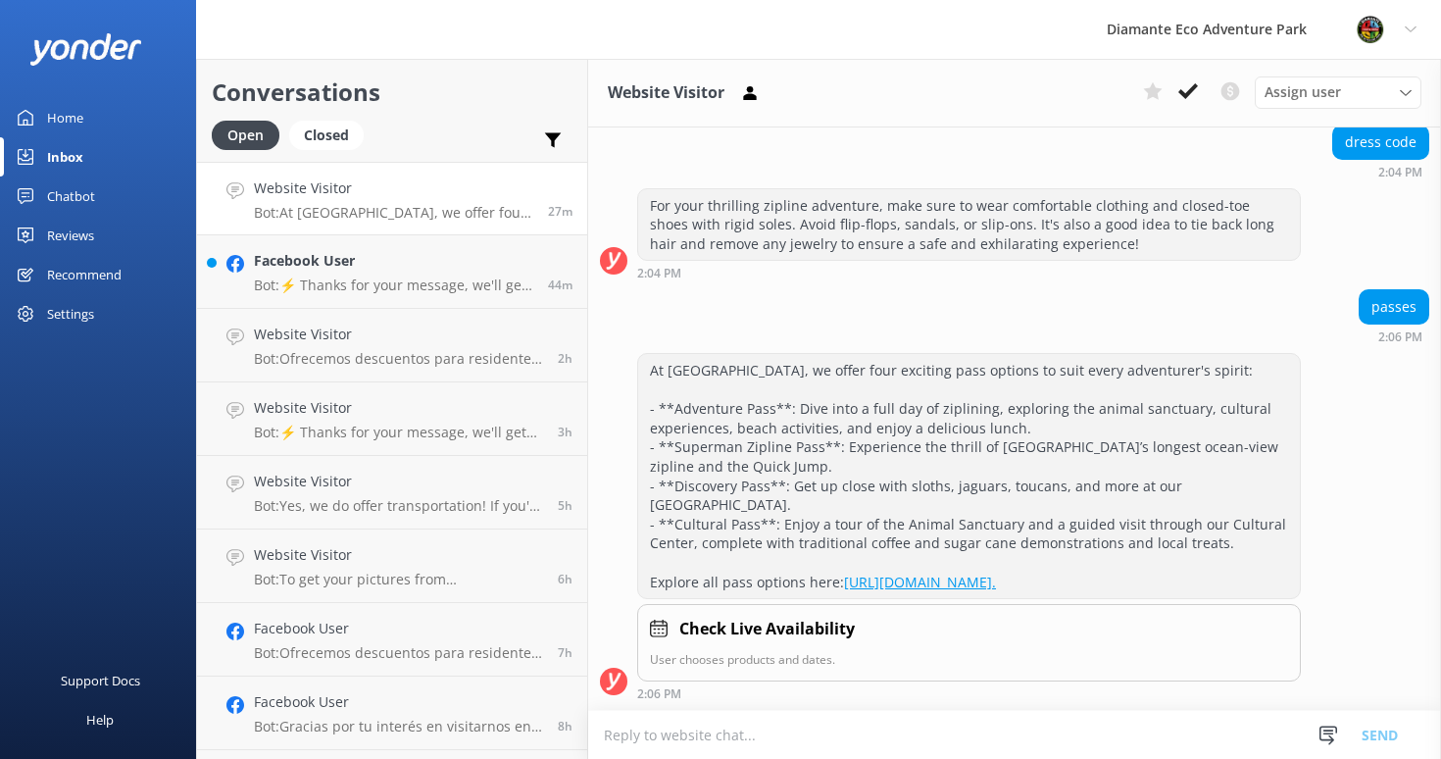
scroll to position [2808, 0]
click at [314, 282] on p "Bot: ⚡ Thanks for your message, we'll get back to you as soon as we can. You're…" at bounding box center [393, 285] width 279 height 18
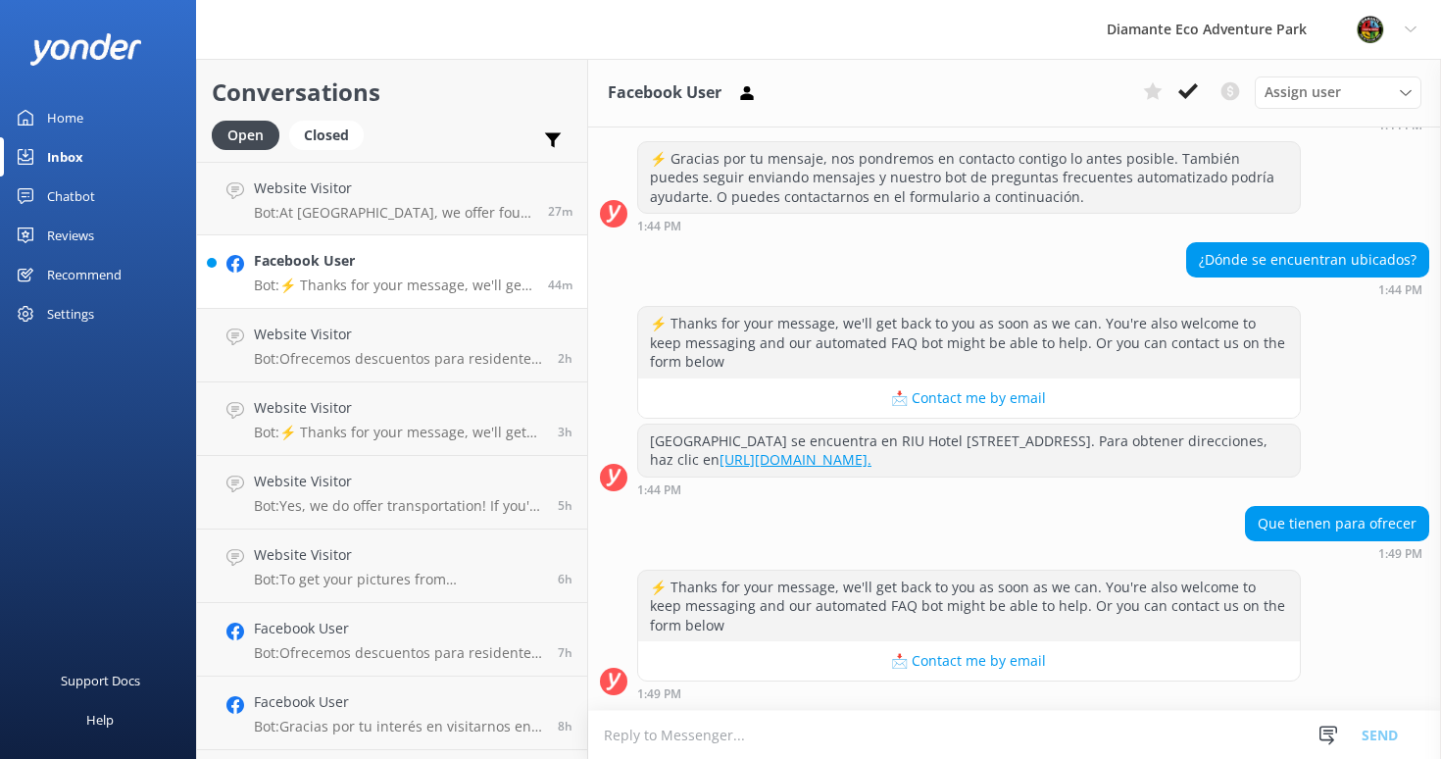
scroll to position [161, 0]
